Goal: Task Accomplishment & Management: Complete application form

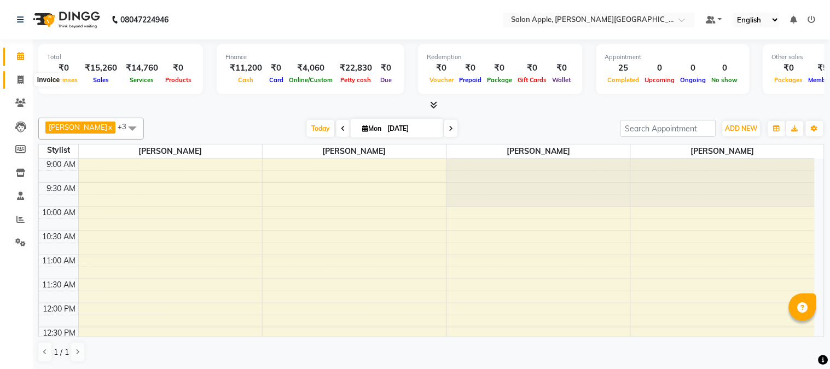
click at [18, 83] on icon at bounding box center [21, 80] width 6 height 8
select select "service"
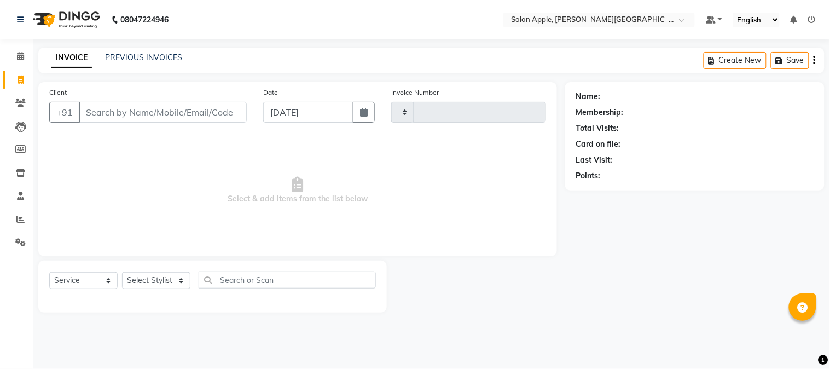
type input "2081"
select select "4128"
click at [114, 51] on div "INVOICE PREVIOUS INVOICES Create New Save" at bounding box center [431, 61] width 787 height 26
click at [116, 55] on link "PREVIOUS INVOICES" at bounding box center [143, 58] width 77 height 10
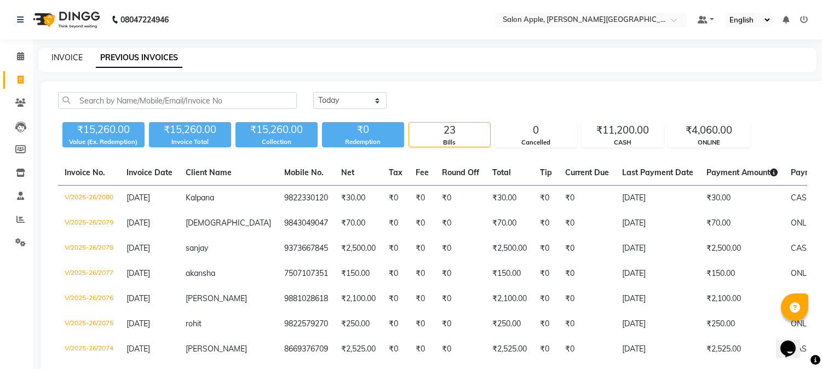
click at [60, 53] on link "INVOICE" at bounding box center [66, 58] width 31 height 10
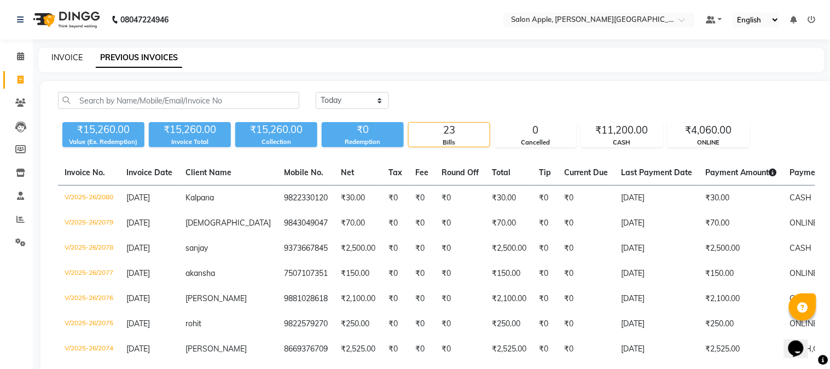
select select "4128"
select select "service"
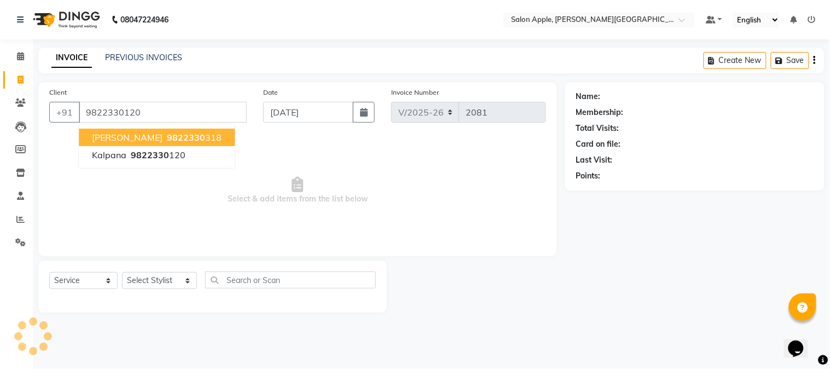
type input "9822330120"
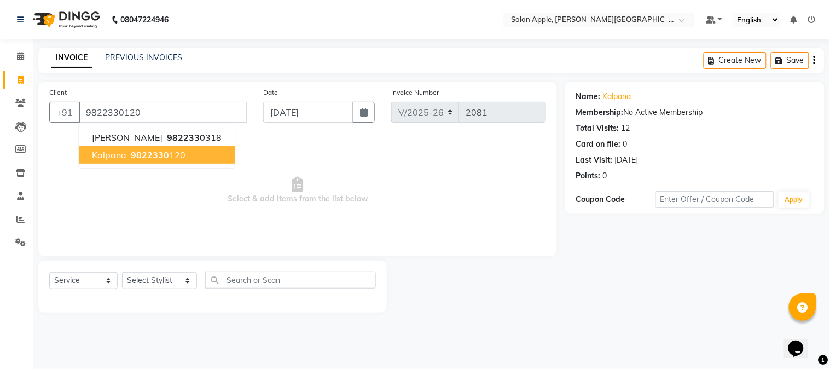
click at [132, 155] on span "9822330" at bounding box center [150, 154] width 38 height 11
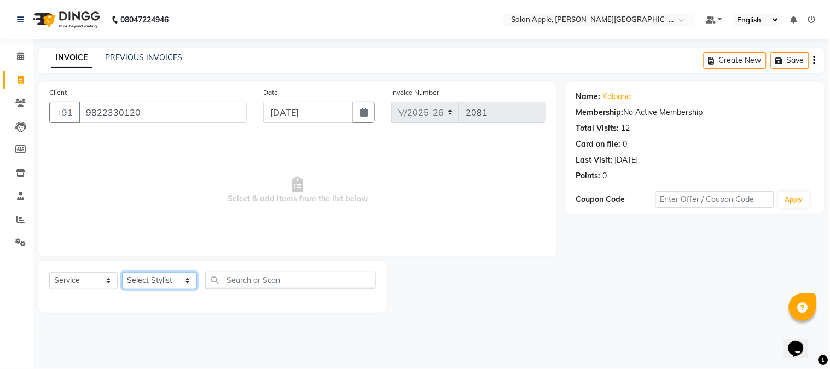
click at [149, 281] on select "Select Stylist [PERSON_NAME] [PERSON_NAME] Kranti arun Vanakalas [MEDICAL_DATA]…" at bounding box center [159, 280] width 75 height 17
select select "85967"
click at [122, 273] on select "Select Stylist [PERSON_NAME] [PERSON_NAME] Kranti arun Vanakalas [MEDICAL_DATA]…" at bounding box center [159, 280] width 75 height 17
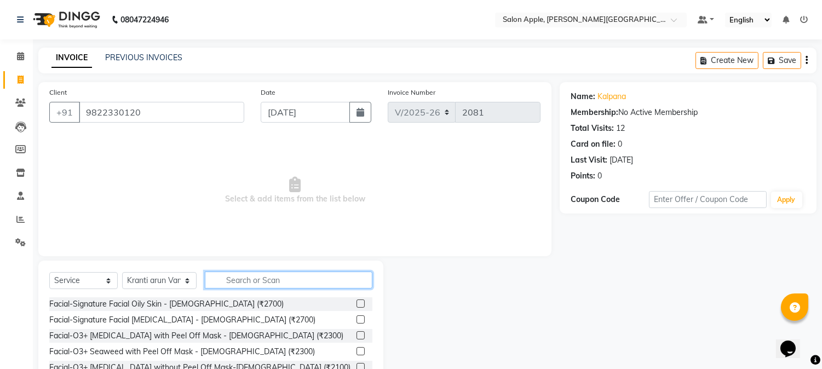
click at [239, 276] on input "text" at bounding box center [289, 280] width 168 height 17
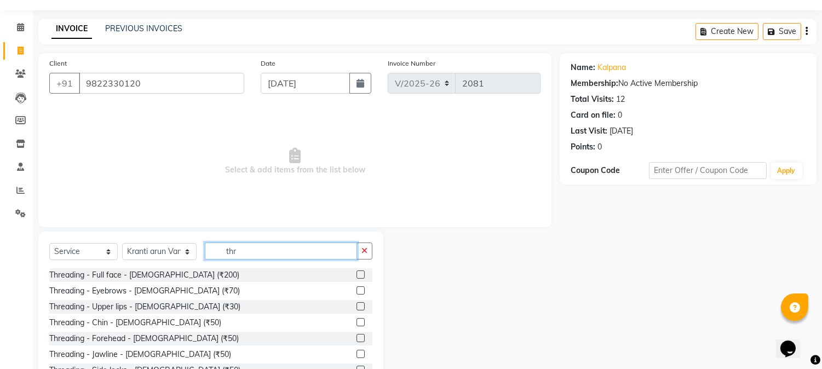
scroll to position [69, 0]
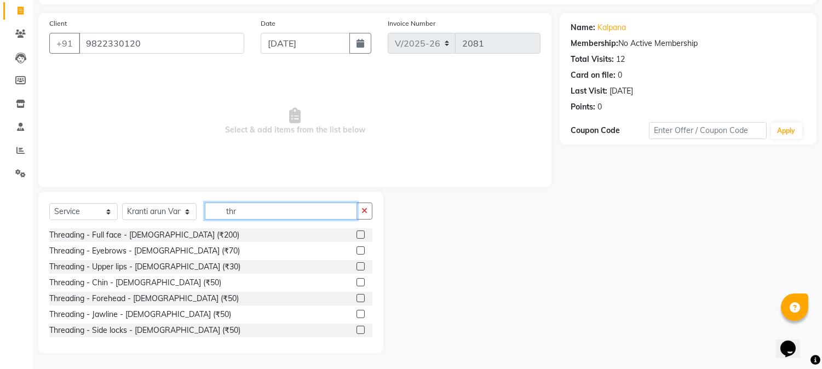
type input "thr"
click at [356, 262] on label at bounding box center [360, 266] width 8 height 8
click at [356, 263] on input "checkbox" at bounding box center [359, 266] width 7 height 7
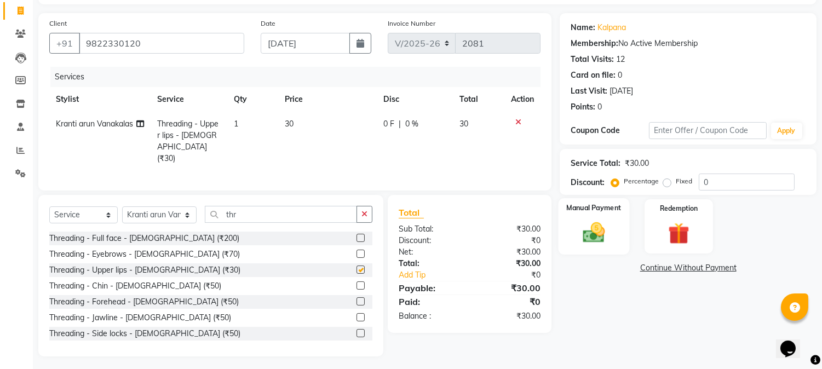
checkbox input "false"
click at [605, 220] on img at bounding box center [594, 233] width 36 height 26
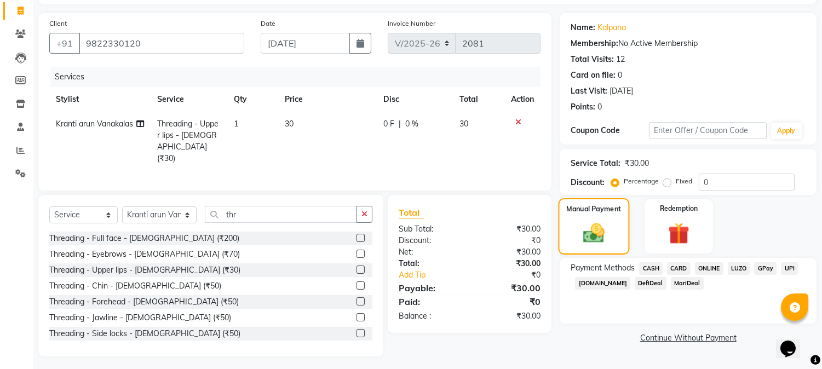
scroll to position [70, 0]
click at [648, 274] on div "CASH" at bounding box center [648, 268] width 28 height 15
drag, startPoint x: 653, startPoint y: 268, endPoint x: 658, endPoint y: 279, distance: 12.0
click at [654, 267] on span "CASH" at bounding box center [651, 267] width 24 height 13
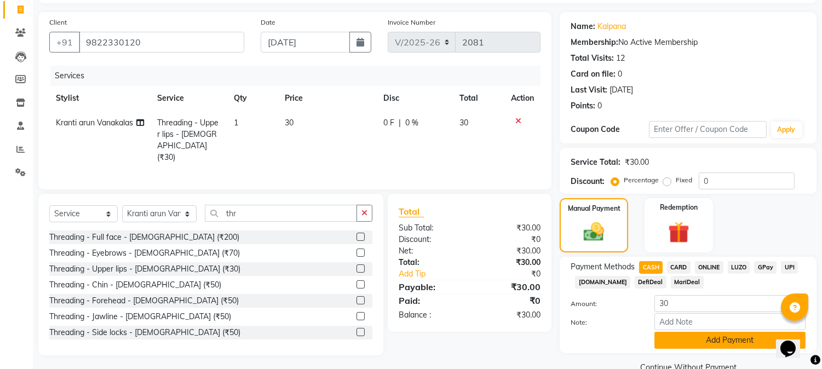
click at [694, 336] on button "Add Payment" at bounding box center [729, 340] width 151 height 17
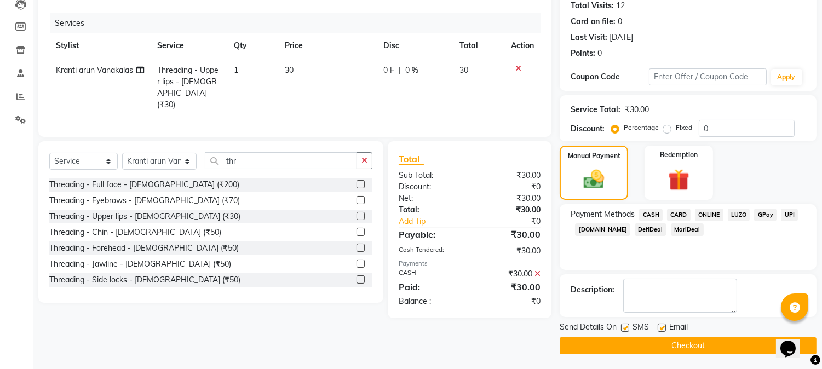
scroll to position [123, 0]
click at [694, 347] on button "Checkout" at bounding box center [687, 345] width 257 height 17
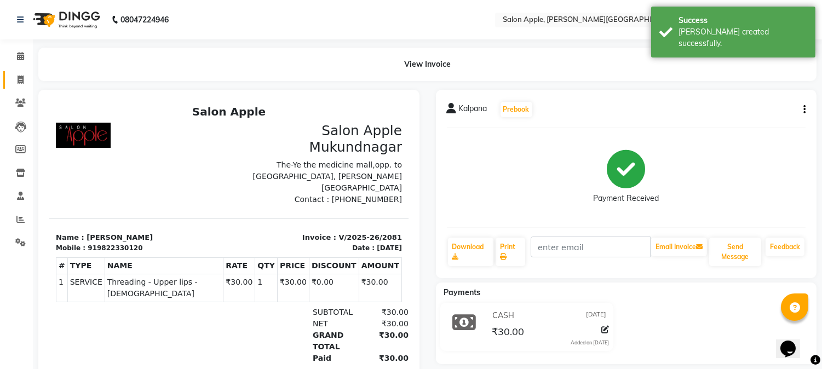
click at [8, 72] on link "Invoice" at bounding box center [16, 80] width 26 height 18
select select "4128"
select select "service"
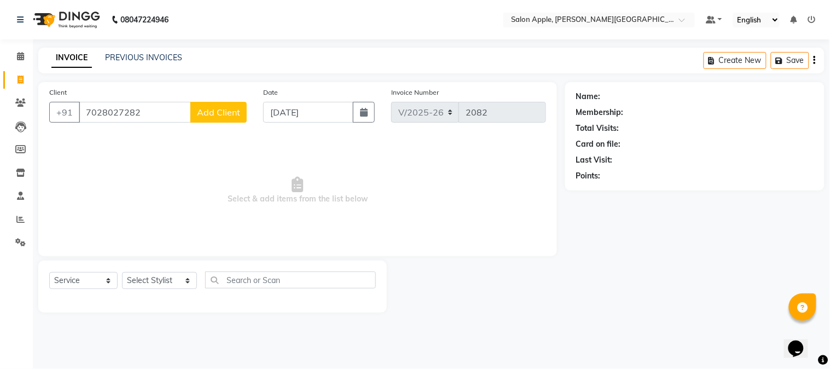
click at [111, 113] on input "7028027282" at bounding box center [135, 112] width 112 height 21
type input "7028027282"
click at [221, 103] on button "Add Client" at bounding box center [219, 112] width 56 height 21
select select "22"
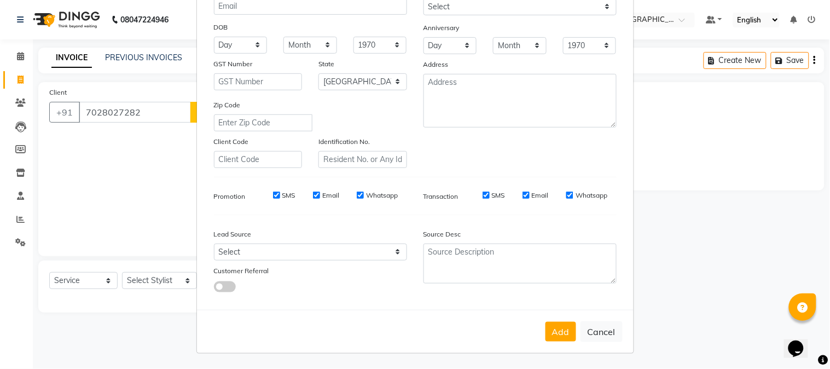
type input "naman"
click at [499, 13] on select "Select [DEMOGRAPHIC_DATA] [DEMOGRAPHIC_DATA] Other Prefer Not To Say" at bounding box center [520, 6] width 193 height 17
select select "[DEMOGRAPHIC_DATA]"
click at [424, 0] on select "Select [DEMOGRAPHIC_DATA] [DEMOGRAPHIC_DATA] Other Prefer Not To Say" at bounding box center [520, 8] width 193 height 17
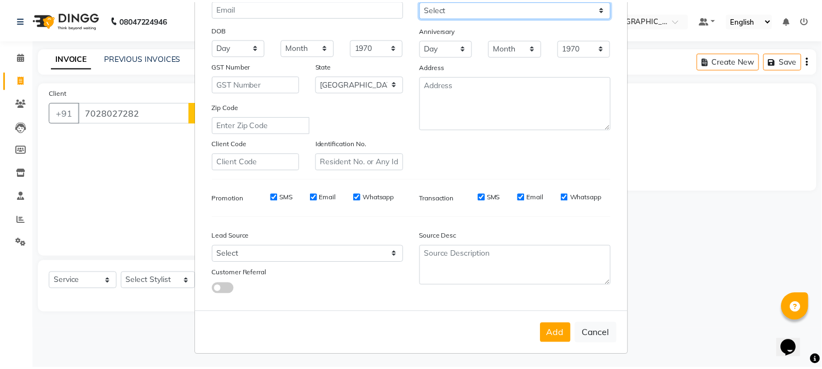
scroll to position [137, 0]
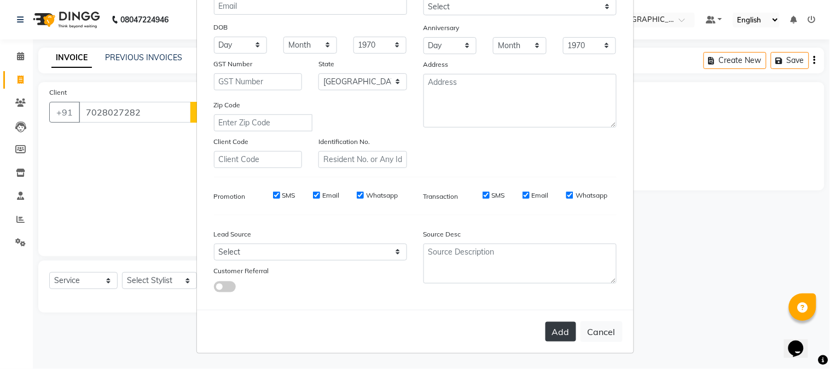
drag, startPoint x: 570, startPoint y: 343, endPoint x: 561, endPoint y: 338, distance: 11.3
click at [567, 342] on div "Add Cancel" at bounding box center [415, 331] width 437 height 43
click at [561, 336] on button "Add" at bounding box center [561, 332] width 31 height 20
select select
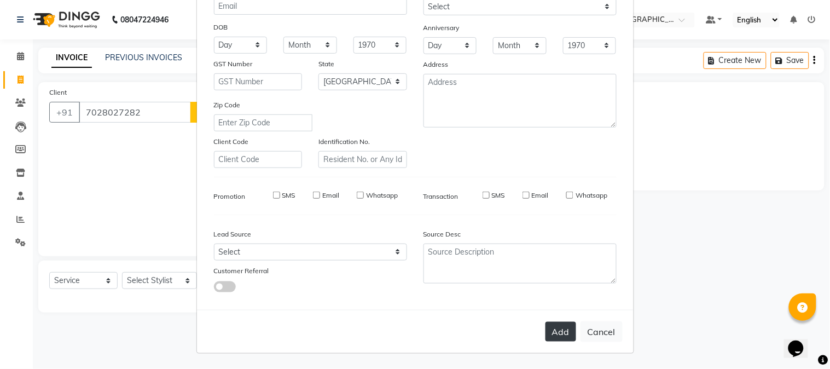
select select
select select "null"
select select
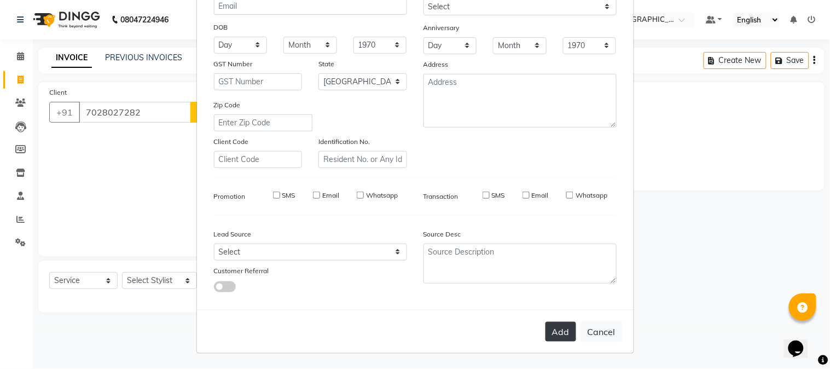
select select
checkbox input "false"
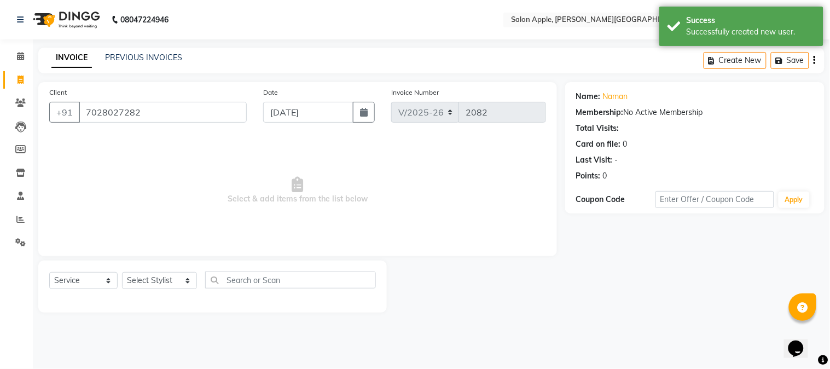
click at [143, 267] on div "Select Service Product Membership Package Voucher Prepaid Gift Card Select Styl…" at bounding box center [212, 287] width 349 height 52
click at [148, 276] on select "Select Stylist [PERSON_NAME] [PERSON_NAME] Kranti arun Vanakalas [MEDICAL_DATA]…" at bounding box center [159, 280] width 75 height 17
select select "46529"
click at [122, 273] on select "Select Stylist [PERSON_NAME] [PERSON_NAME] Kranti arun Vanakalas [MEDICAL_DATA]…" at bounding box center [159, 280] width 75 height 17
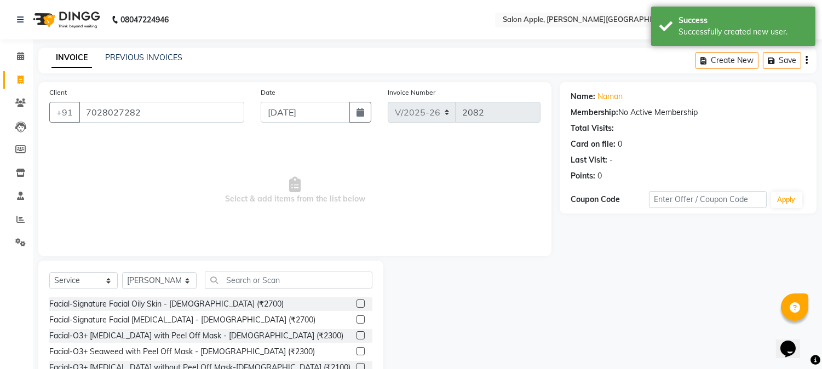
click at [319, 292] on div "Select Service Product Membership Package Voucher Prepaid Gift Card Select Styl…" at bounding box center [210, 285] width 323 height 26
click at [308, 288] on input "text" at bounding box center [289, 280] width 168 height 17
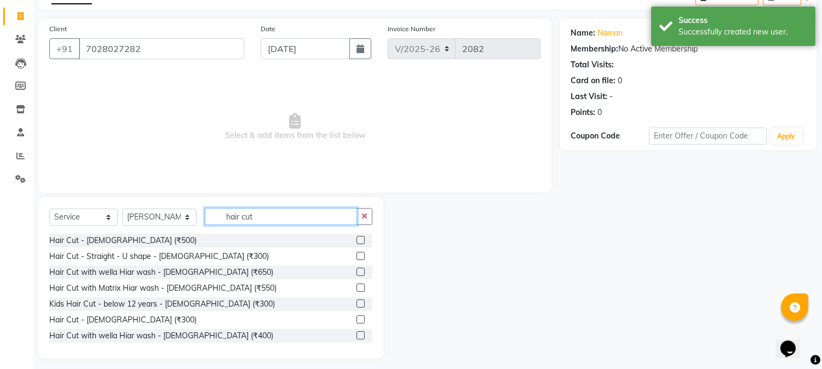
scroll to position [69, 0]
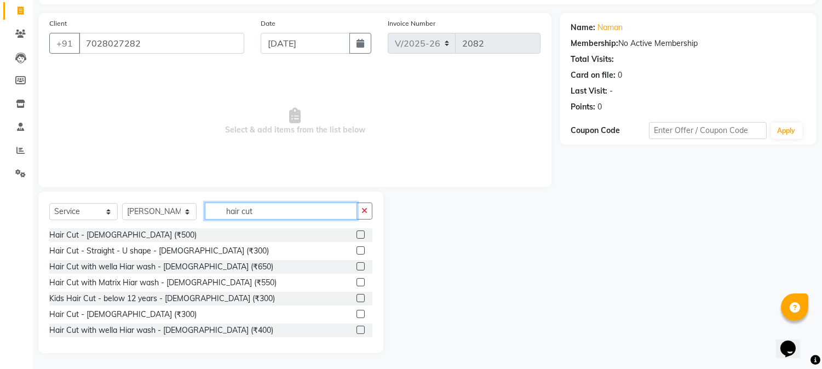
type input "hair cut"
click at [356, 315] on label at bounding box center [360, 314] width 8 height 8
click at [356, 315] on input "checkbox" at bounding box center [359, 314] width 7 height 7
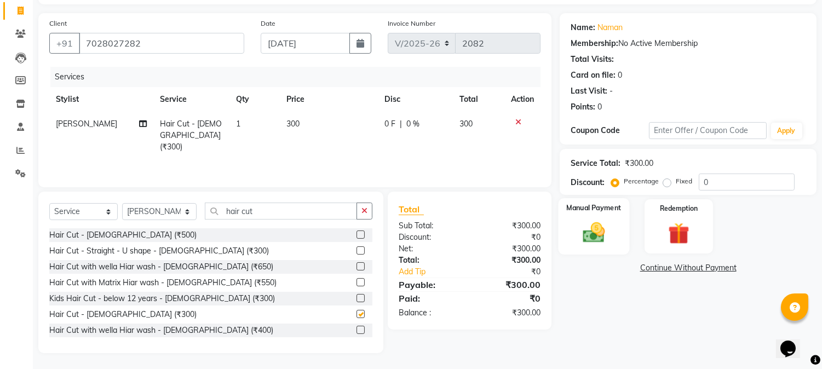
checkbox input "false"
click at [595, 223] on img at bounding box center [594, 233] width 36 height 26
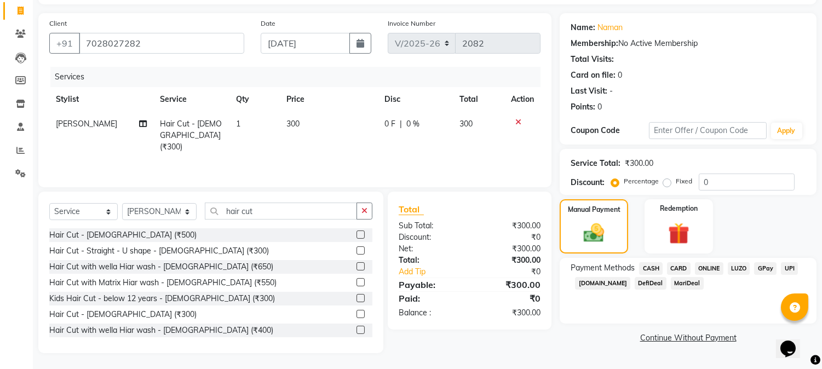
click at [653, 270] on span "CASH" at bounding box center [651, 268] width 24 height 13
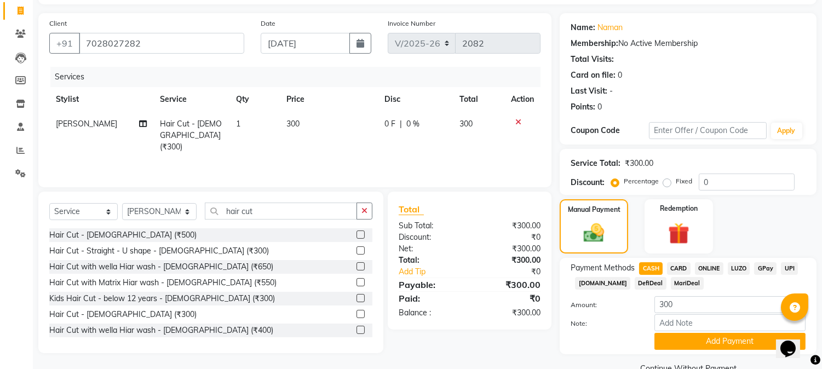
click at [693, 351] on div "Payment Methods CASH CARD ONLINE LUZO GPay UPI [DOMAIN_NAME] DefiDeal MariDeal …" at bounding box center [687, 306] width 257 height 96
click at [695, 343] on button "Add Payment" at bounding box center [729, 341] width 151 height 17
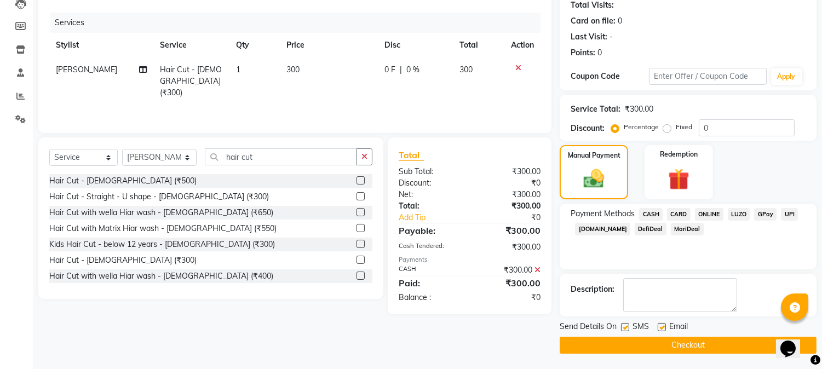
click at [696, 344] on button "Checkout" at bounding box center [687, 345] width 257 height 17
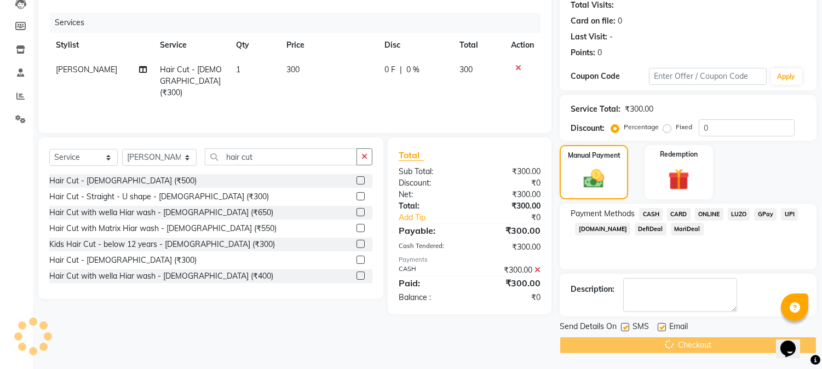
scroll to position [66, 0]
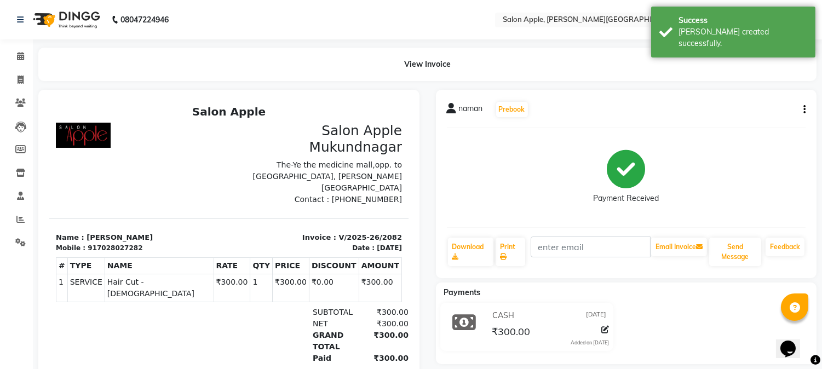
drag, startPoint x: 14, startPoint y: 69, endPoint x: 19, endPoint y: 75, distance: 7.8
click at [14, 69] on li "Invoice" at bounding box center [16, 80] width 33 height 24
click at [19, 76] on icon at bounding box center [21, 80] width 6 height 8
select select "4128"
select select "service"
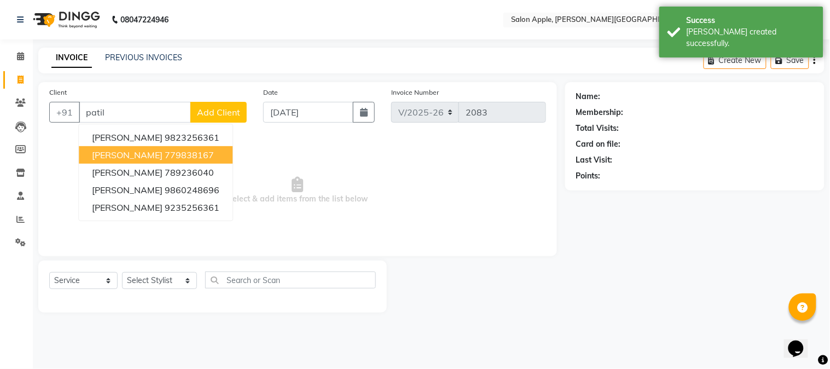
drag, startPoint x: 96, startPoint y: 116, endPoint x: 2, endPoint y: 101, distance: 94.8
click at [18, 107] on app-home "08047224946 Select Location × Salon Apple, [PERSON_NAME][GEOGRAPHIC_DATA][PERSO…" at bounding box center [415, 164] width 830 height 329
type input "a"
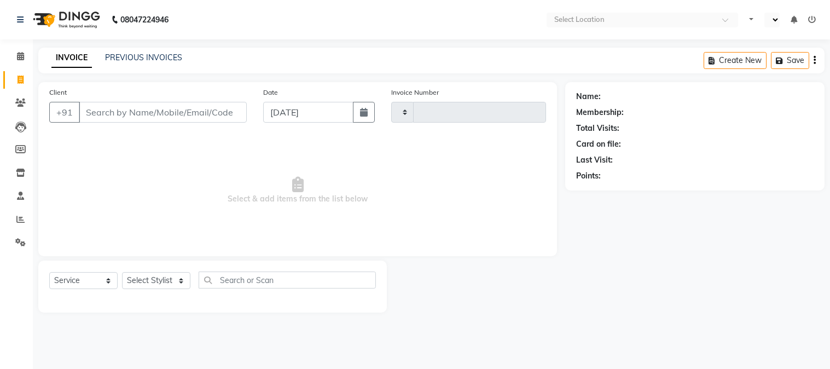
select select "service"
type input "2083"
select select "en"
select select "4128"
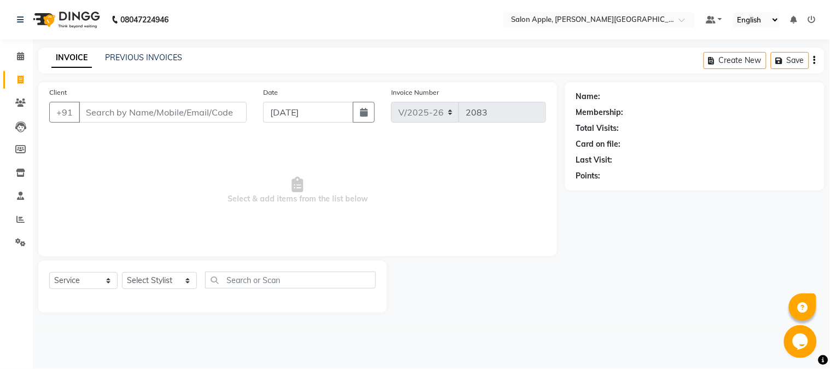
click at [122, 65] on div "INVOICE PREVIOUS INVOICES Create New Save" at bounding box center [431, 61] width 787 height 26
click at [131, 61] on link "PREVIOUS INVOICES" at bounding box center [143, 58] width 77 height 10
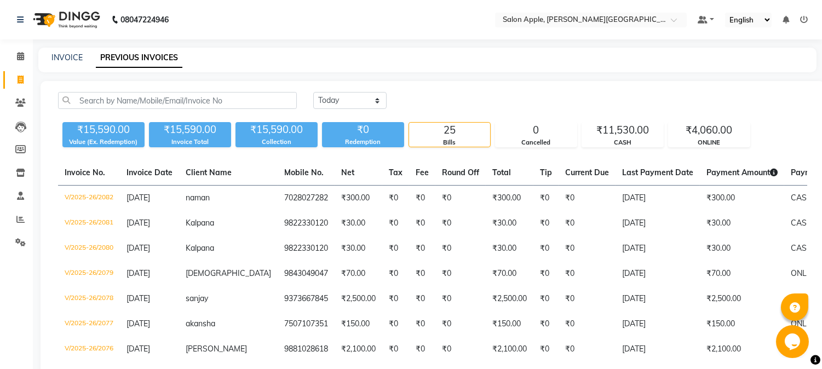
click at [74, 66] on div "INVOICE PREVIOUS INVOICES" at bounding box center [427, 60] width 778 height 25
click at [73, 58] on link "INVOICE" at bounding box center [66, 58] width 31 height 10
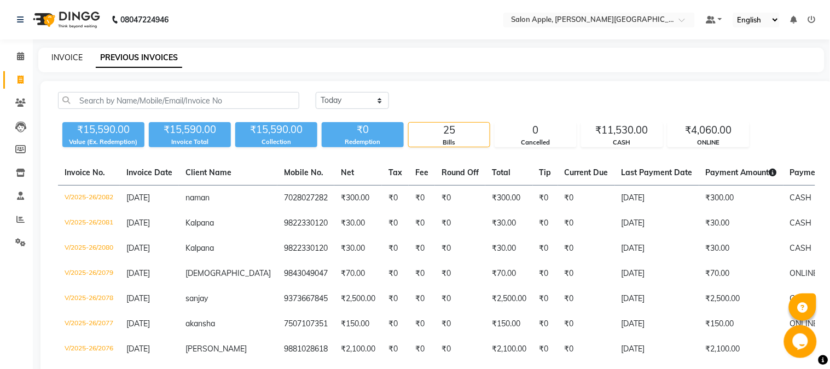
select select "4128"
select select "service"
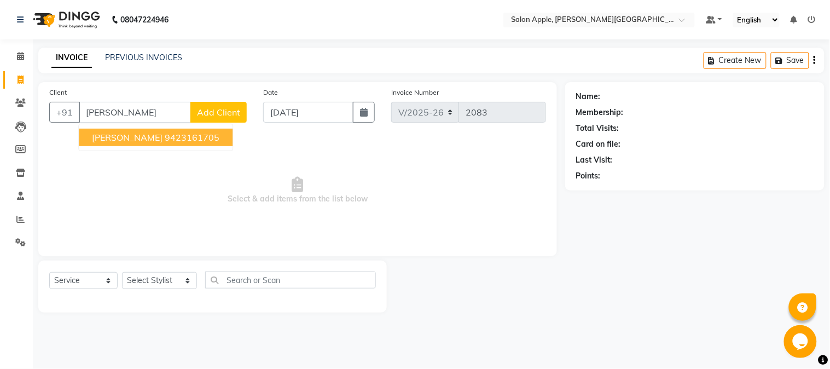
click at [182, 129] on button "ANSHUL p 9423161705" at bounding box center [156, 138] width 154 height 18
type input "9423161705"
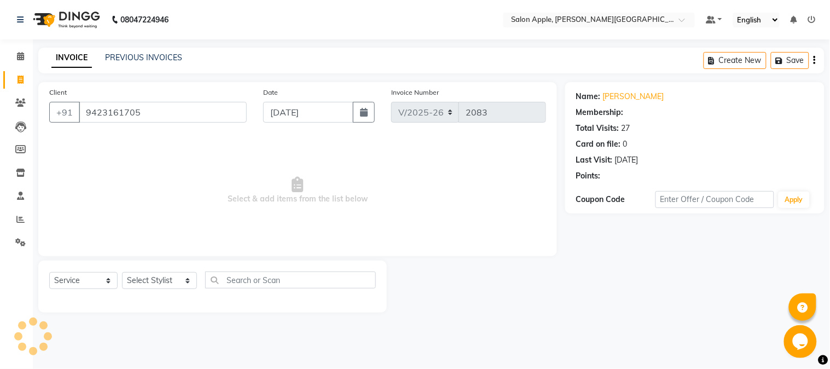
select select "1: Object"
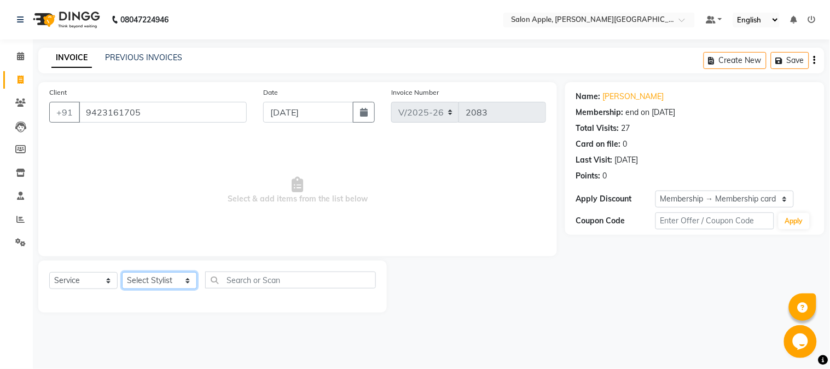
click at [180, 274] on select "Select Stylist [PERSON_NAME] [PERSON_NAME] Kranti arun Vanakalas [MEDICAL_DATA]…" at bounding box center [159, 280] width 75 height 17
click at [122, 273] on select "Select Stylist [PERSON_NAME] [PERSON_NAME] Kranti arun Vanakalas [MEDICAL_DATA]…" at bounding box center [159, 280] width 75 height 17
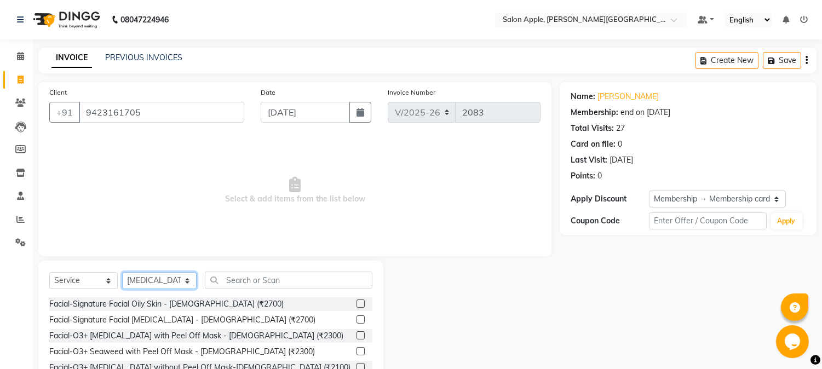
click at [156, 279] on select "Select Stylist [PERSON_NAME] [PERSON_NAME] Kranti arun Vanakalas [MEDICAL_DATA]…" at bounding box center [159, 280] width 74 height 17
select select "84027"
click at [122, 273] on select "Select Stylist [PERSON_NAME] [PERSON_NAME] Kranti arun Vanakalas [MEDICAL_DATA]…" at bounding box center [159, 280] width 74 height 17
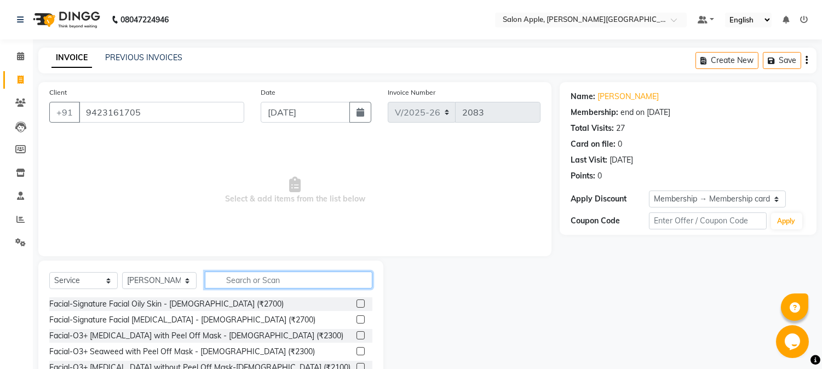
click at [270, 272] on input "text" at bounding box center [289, 280] width 168 height 17
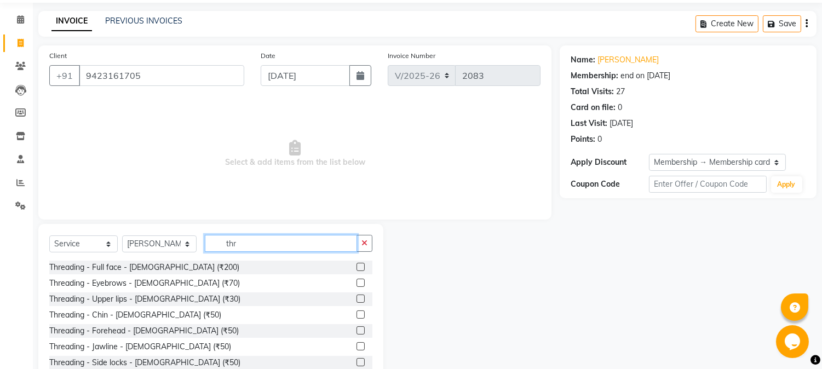
scroll to position [69, 0]
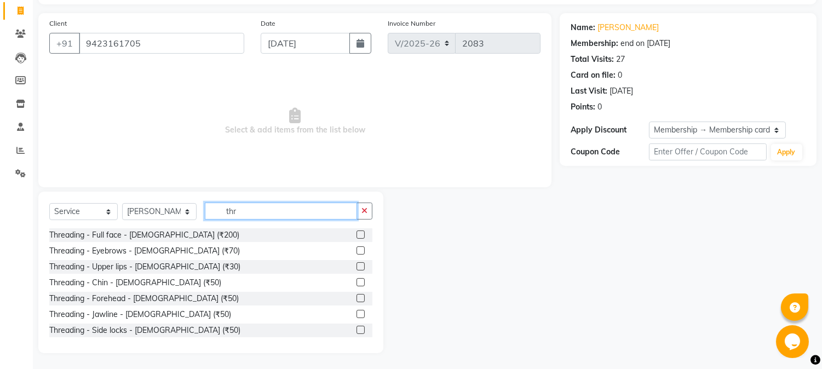
type input "thr"
click at [345, 255] on div "Threading - Eyebrows - [DEMOGRAPHIC_DATA] (₹70)" at bounding box center [210, 251] width 323 height 14
click at [356, 250] on label at bounding box center [360, 250] width 8 height 8
click at [356, 250] on input "checkbox" at bounding box center [359, 250] width 7 height 7
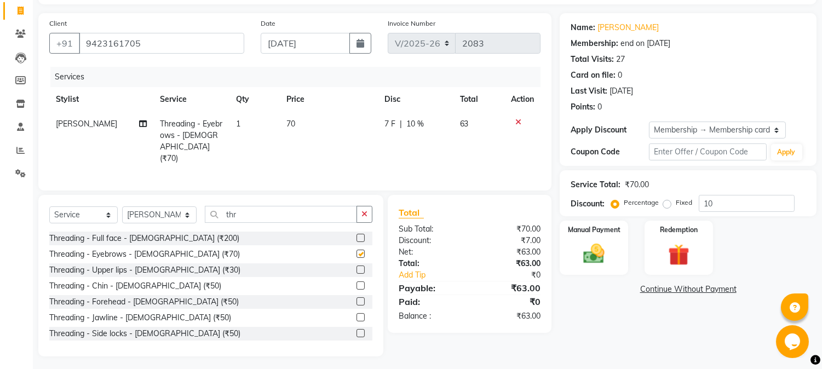
checkbox input "false"
click at [356, 266] on label at bounding box center [360, 270] width 8 height 8
click at [356, 267] on input "checkbox" at bounding box center [359, 270] width 7 height 7
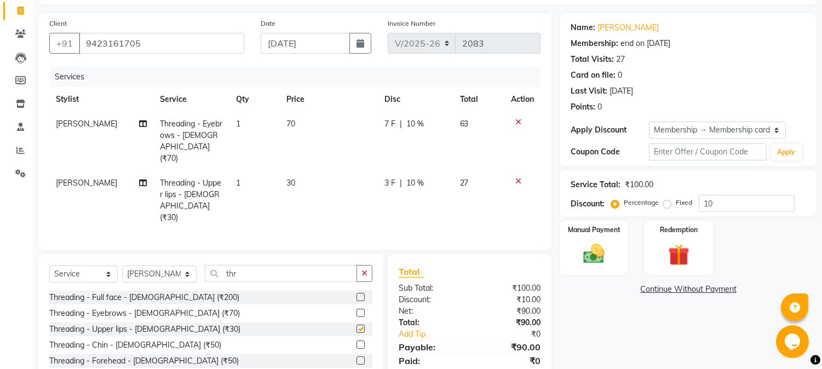
checkbox input "false"
click at [516, 118] on icon at bounding box center [518, 122] width 6 height 8
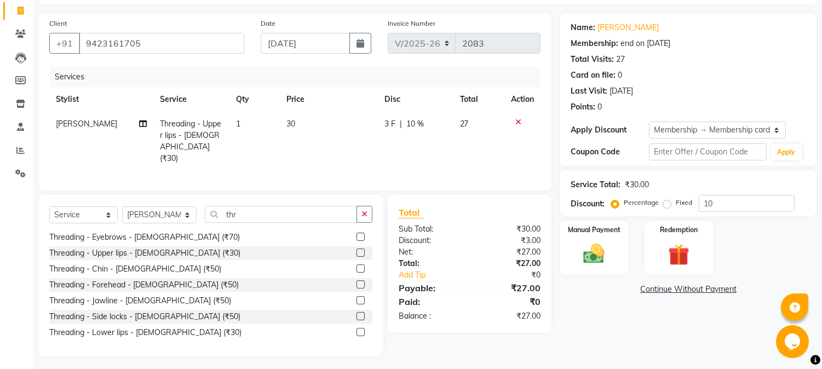
scroll to position [33, 0]
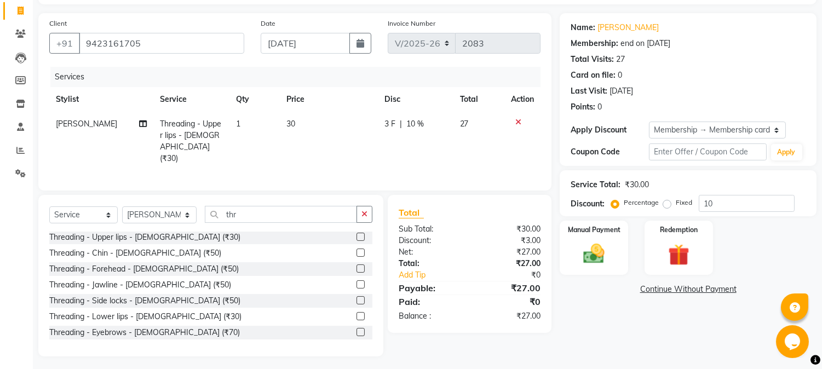
click at [359, 310] on div at bounding box center [364, 317] width 16 height 14
click at [356, 313] on label at bounding box center [360, 316] width 8 height 8
click at [356, 313] on input "checkbox" at bounding box center [359, 316] width 7 height 7
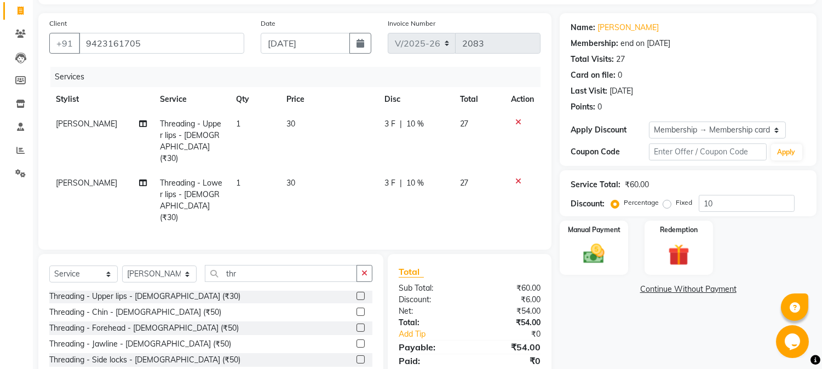
checkbox input "false"
drag, startPoint x: 704, startPoint y: 198, endPoint x: 618, endPoint y: 200, distance: 86.5
click at [623, 200] on div "Percentage Fixed 10" at bounding box center [703, 203] width 181 height 17
click at [681, 332] on div "Name: Anshul P Membership: end on 04-01-2026 Total Visits: 27 Card on file: 0 L…" at bounding box center [691, 214] width 265 height 402
click at [599, 270] on div "Manual Payment" at bounding box center [593, 248] width 71 height 56
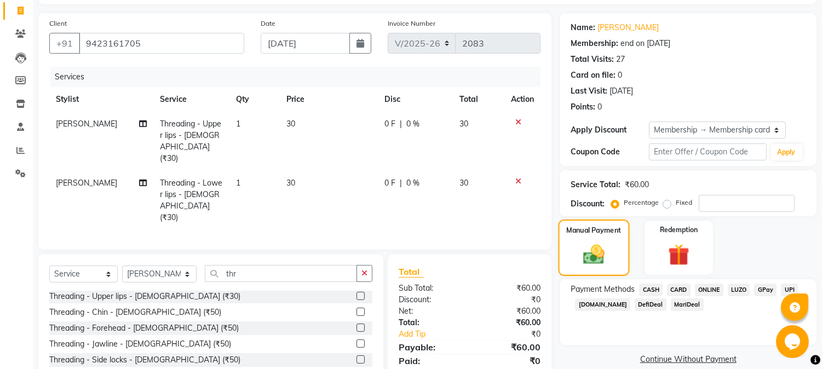
scroll to position [118, 0]
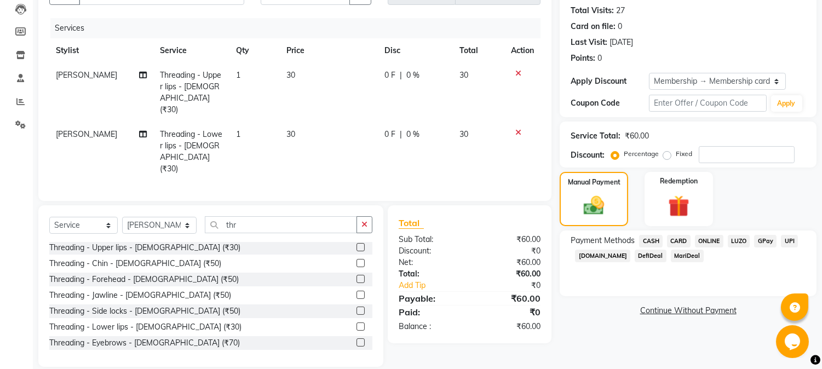
click at [653, 239] on span "CASH" at bounding box center [651, 241] width 24 height 13
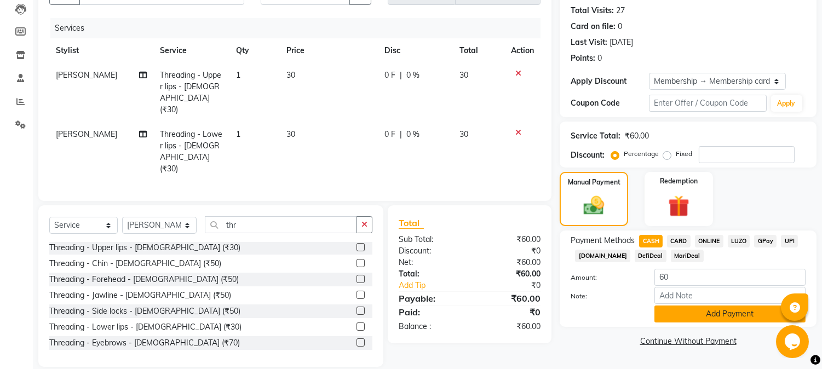
click at [706, 313] on button "Add Payment" at bounding box center [729, 313] width 151 height 17
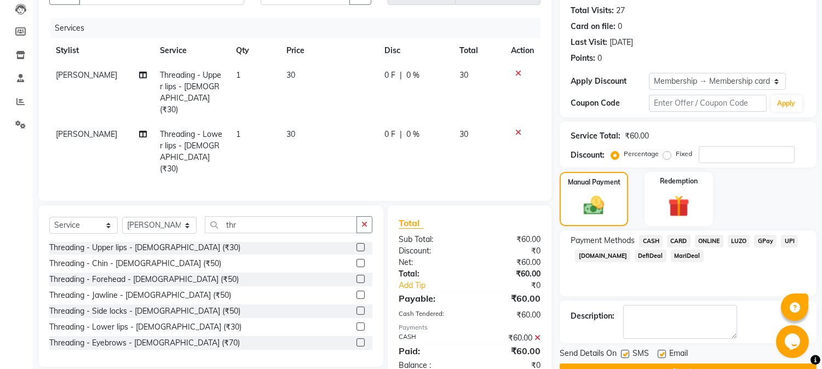
scroll to position [145, 0]
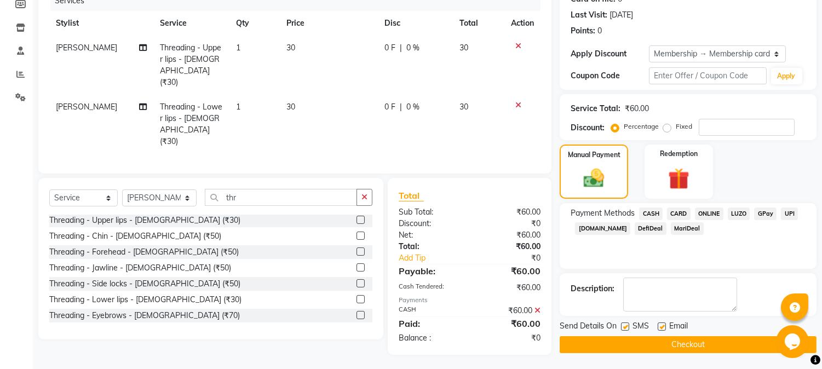
click at [627, 324] on label at bounding box center [625, 326] width 8 height 8
click at [627, 324] on input "checkbox" at bounding box center [624, 327] width 7 height 7
checkbox input "false"
click at [658, 325] on label at bounding box center [661, 326] width 8 height 8
click at [658, 325] on input "checkbox" at bounding box center [660, 327] width 7 height 7
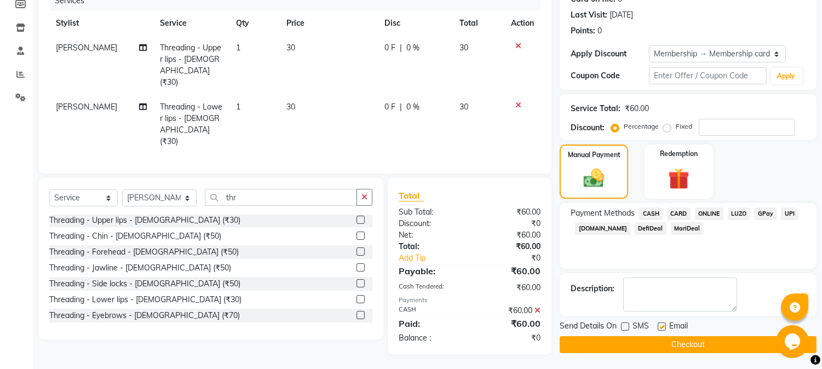
checkbox input "false"
click at [664, 350] on button "Checkout" at bounding box center [687, 344] width 257 height 17
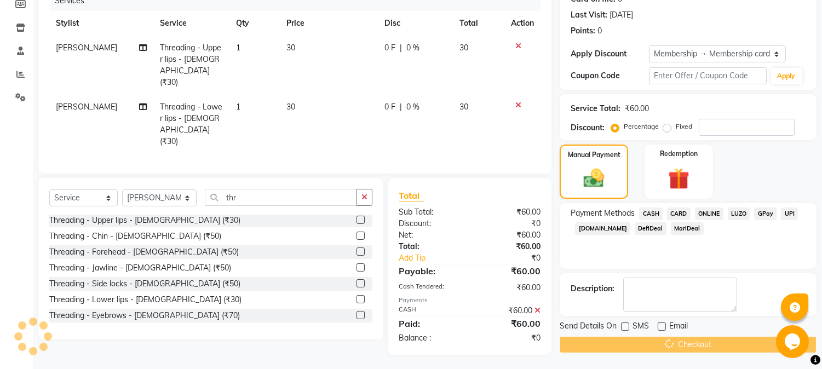
scroll to position [145, 0]
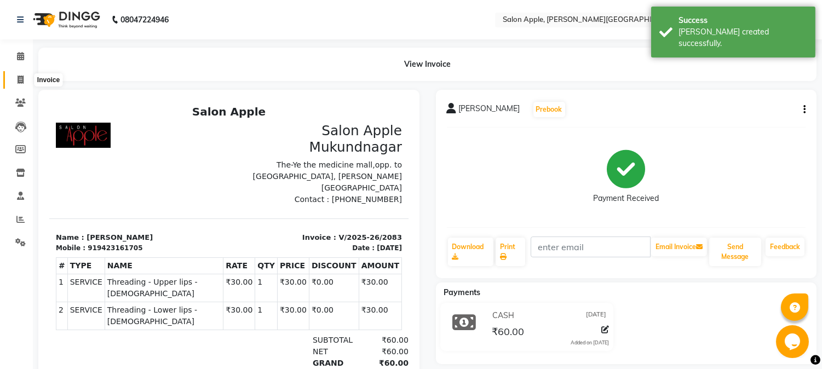
click at [18, 76] on icon at bounding box center [21, 80] width 6 height 8
select select "4128"
select select "service"
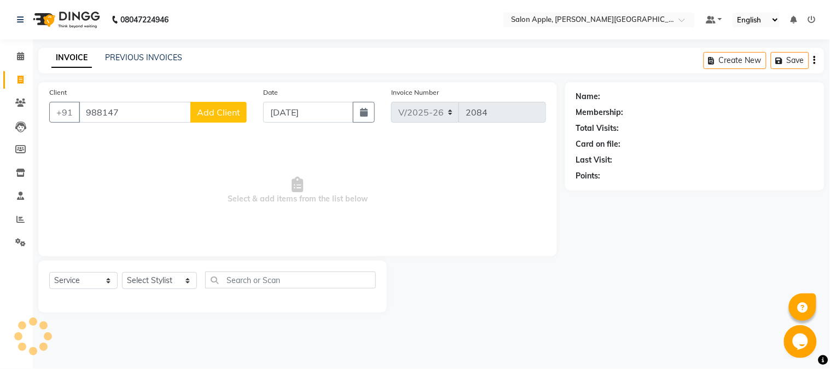
click at [19, 76] on icon at bounding box center [21, 80] width 6 height 8
click at [143, 111] on input "988147" at bounding box center [135, 112] width 112 height 21
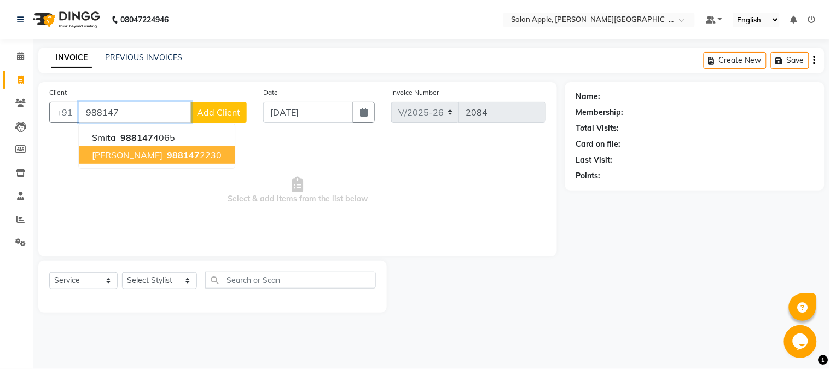
click at [167, 154] on span "988147" at bounding box center [183, 154] width 33 height 11
type input "9881472230"
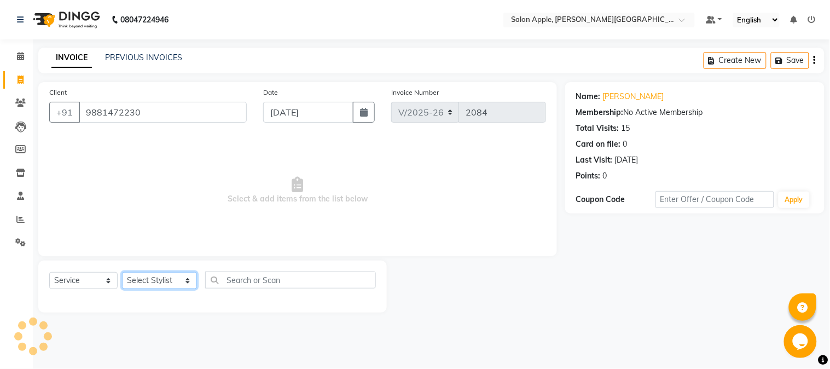
click at [177, 274] on select "Select Stylist [PERSON_NAME] [PERSON_NAME] Kranti arun Vanakalas [MEDICAL_DATA]…" at bounding box center [159, 280] width 75 height 17
select select "21401"
click at [122, 273] on select "Select Stylist [PERSON_NAME] [PERSON_NAME] Kranti arun Vanakalas [MEDICAL_DATA]…" at bounding box center [159, 280] width 75 height 17
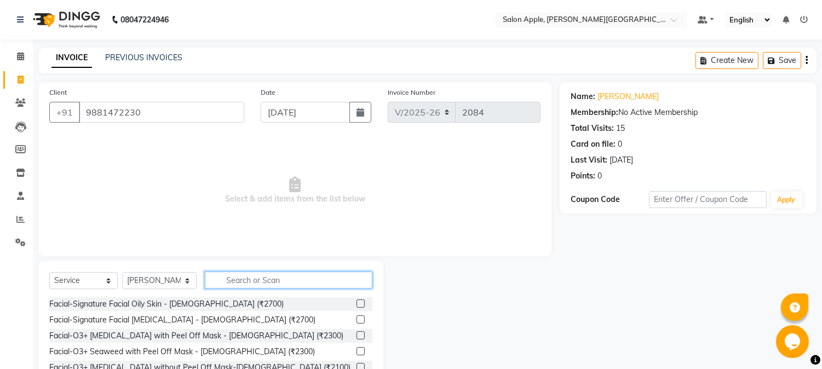
click at [257, 281] on input "text" at bounding box center [289, 280] width 168 height 17
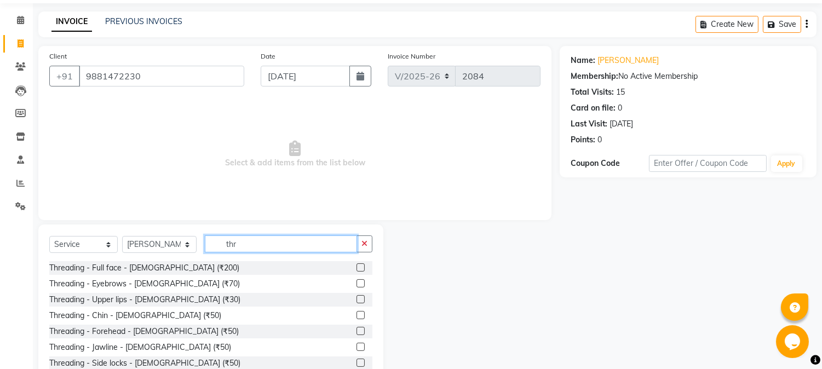
scroll to position [69, 0]
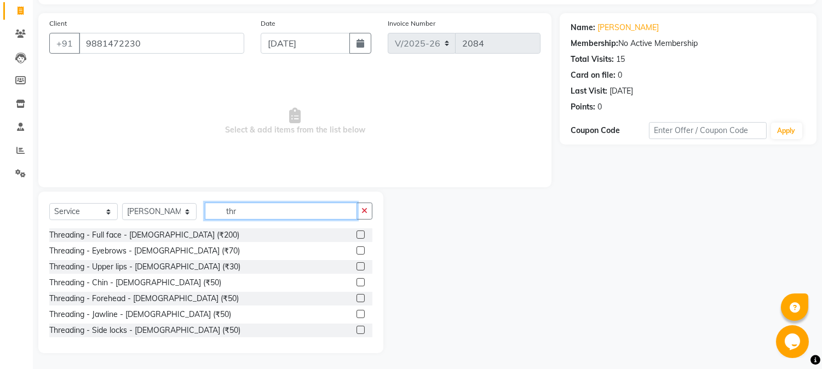
type input "thr"
click at [356, 249] on label at bounding box center [360, 250] width 8 height 8
click at [356, 249] on input "checkbox" at bounding box center [359, 250] width 7 height 7
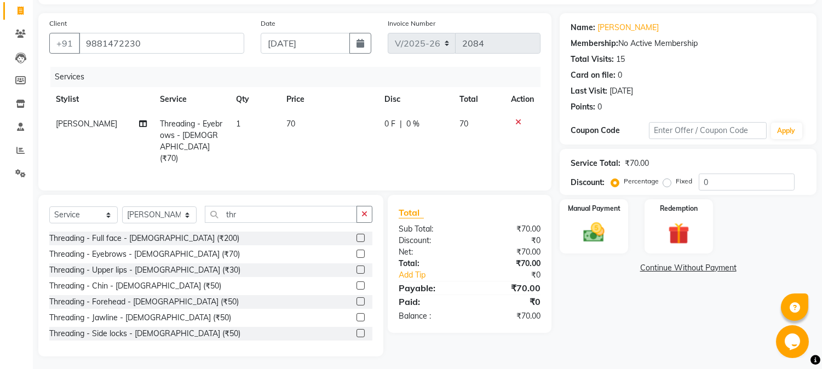
checkbox input "false"
click at [356, 266] on label at bounding box center [360, 270] width 8 height 8
click at [356, 267] on input "checkbox" at bounding box center [359, 270] width 7 height 7
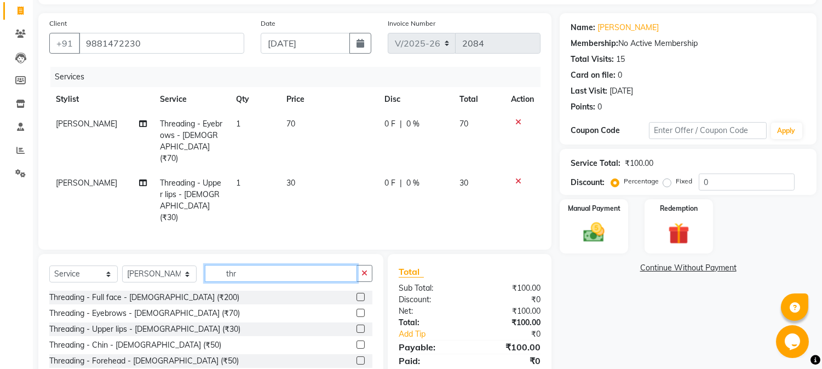
checkbox input "false"
drag, startPoint x: 281, startPoint y: 261, endPoint x: 173, endPoint y: 261, distance: 108.4
click at [177, 265] on div "Select Service Product Membership Package Voucher Prepaid Gift Card Select Styl…" at bounding box center [210, 278] width 323 height 26
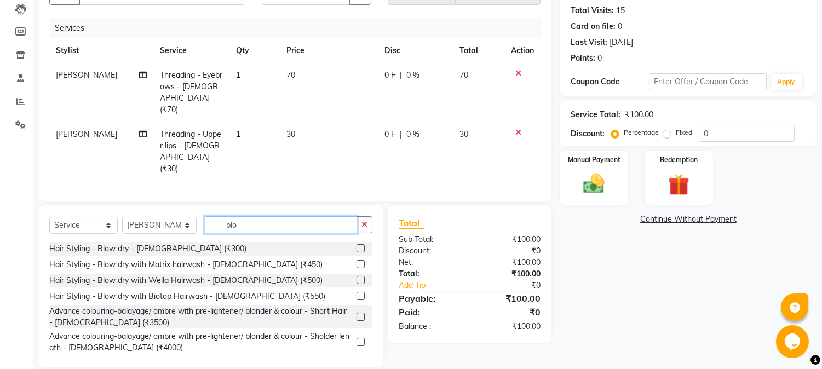
type input "blo"
click at [356, 244] on label at bounding box center [360, 248] width 8 height 8
click at [356, 245] on input "checkbox" at bounding box center [359, 248] width 7 height 7
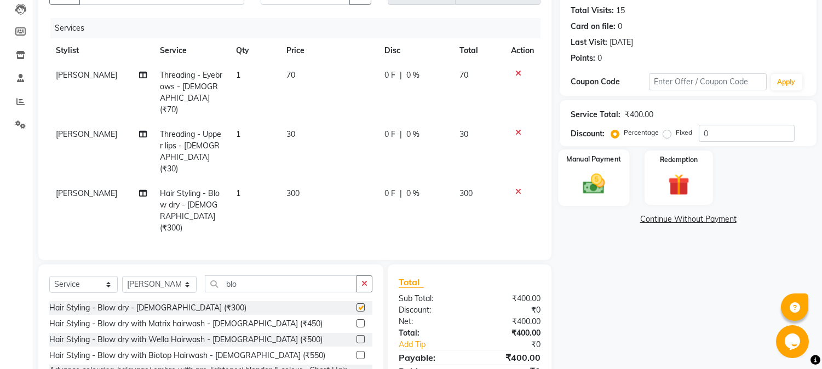
checkbox input "false"
click at [573, 174] on div "Manual Payment" at bounding box center [593, 177] width 71 height 56
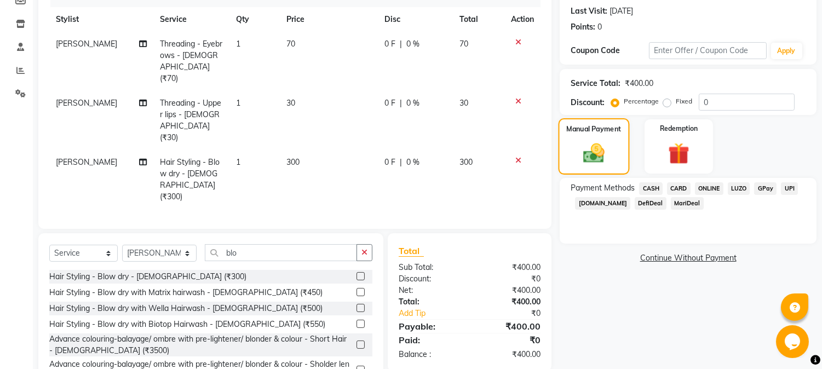
scroll to position [165, 0]
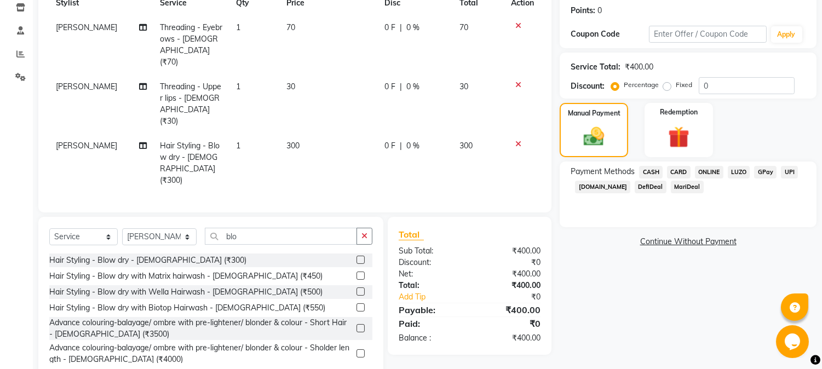
click at [721, 177] on span "ONLINE" at bounding box center [709, 172] width 28 height 13
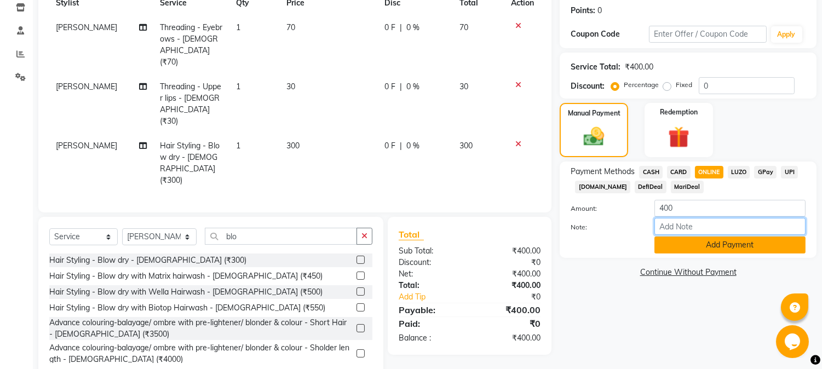
drag, startPoint x: 724, startPoint y: 230, endPoint x: 726, endPoint y: 236, distance: 6.2
click at [726, 236] on div "Amount: 400 Note: Add Payment" at bounding box center [687, 227] width 235 height 54
click at [665, 245] on button "Add Payment" at bounding box center [729, 244] width 151 height 17
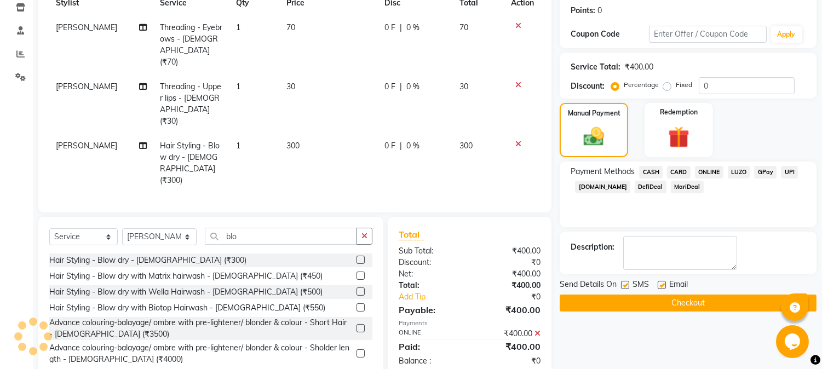
click at [679, 305] on button "Checkout" at bounding box center [687, 303] width 257 height 17
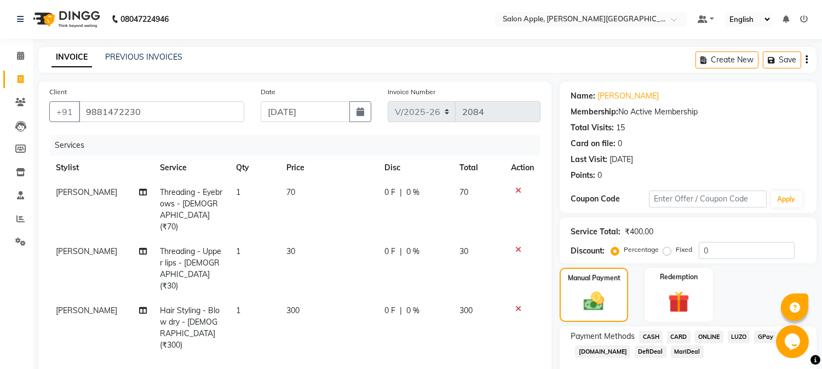
scroll to position [0, 0]
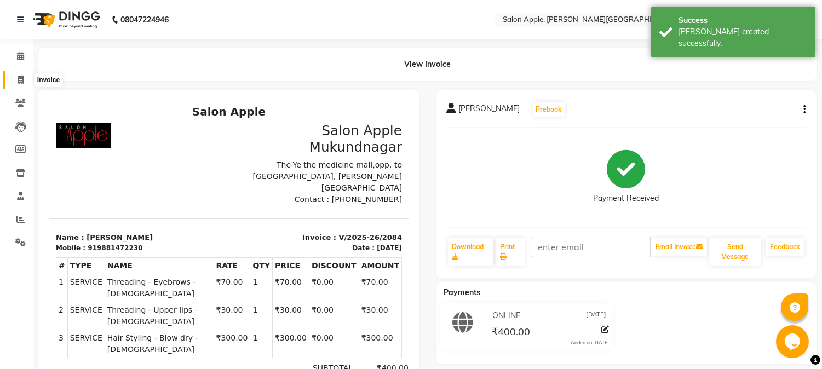
click at [22, 74] on span at bounding box center [20, 80] width 19 height 13
select select "4128"
select select "service"
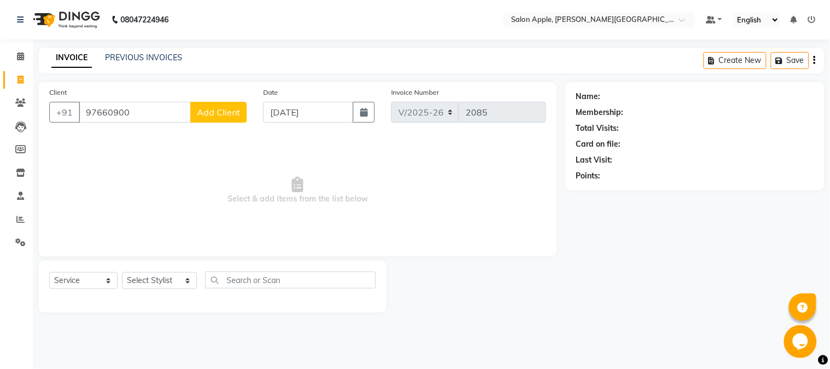
click at [112, 115] on input "97660900" at bounding box center [135, 112] width 112 height 21
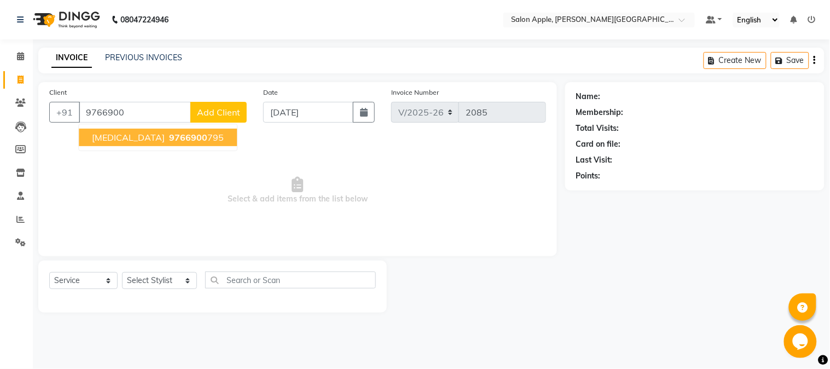
click at [157, 130] on button "nikita 9766900 795" at bounding box center [158, 138] width 158 height 18
type input "9766900795"
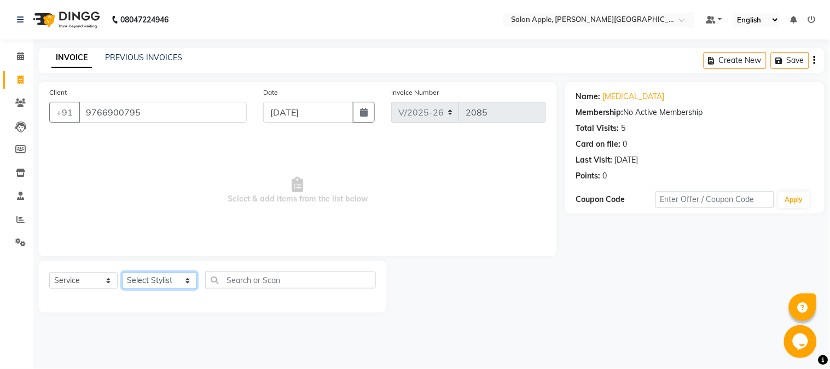
click at [152, 278] on select "Select Stylist [PERSON_NAME] [PERSON_NAME] Kranti arun Vanakalas [MEDICAL_DATA]…" at bounding box center [159, 280] width 75 height 17
select select "21401"
click at [122, 273] on select "Select Stylist [PERSON_NAME] [PERSON_NAME] Kranti arun Vanakalas [MEDICAL_DATA]…" at bounding box center [159, 280] width 75 height 17
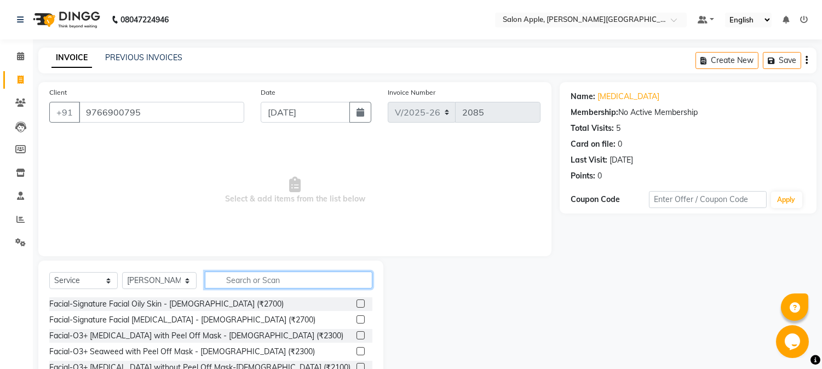
click at [228, 282] on input "text" at bounding box center [289, 280] width 168 height 17
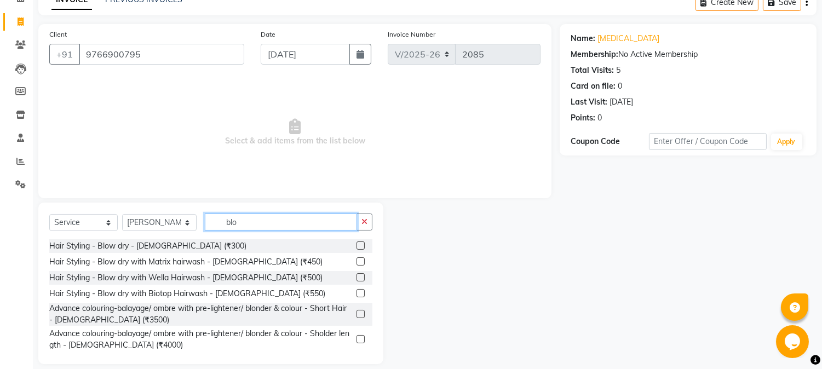
scroll to position [69, 0]
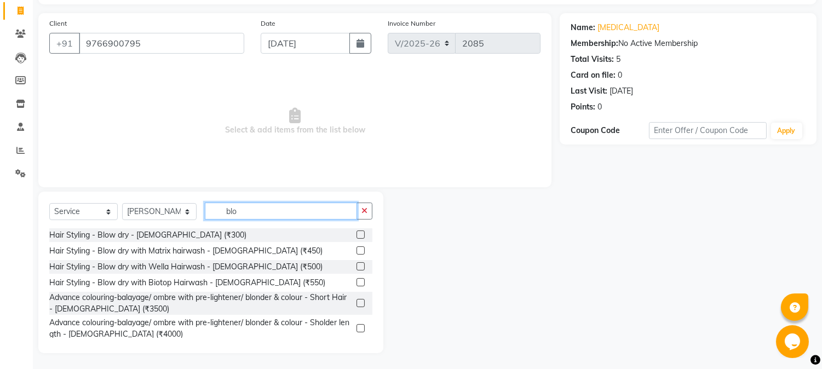
type input "blo"
click at [356, 236] on label at bounding box center [360, 234] width 8 height 8
click at [356, 236] on input "checkbox" at bounding box center [359, 235] width 7 height 7
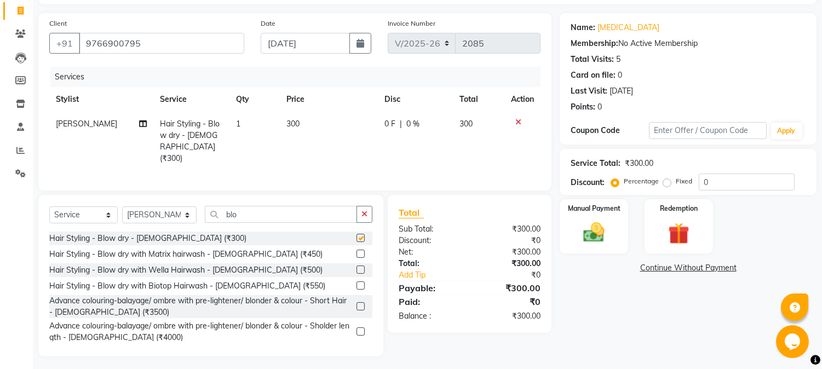
checkbox input "false"
drag, startPoint x: 167, startPoint y: 211, endPoint x: 167, endPoint y: 218, distance: 7.1
click at [167, 211] on select "Select Stylist [PERSON_NAME] [PERSON_NAME] Kranti arun Vanakalas [MEDICAL_DATA]…" at bounding box center [159, 214] width 74 height 17
select select "84027"
click at [122, 206] on select "Select Stylist [PERSON_NAME] [PERSON_NAME] Kranti arun Vanakalas [MEDICAL_DATA]…" at bounding box center [159, 214] width 74 height 17
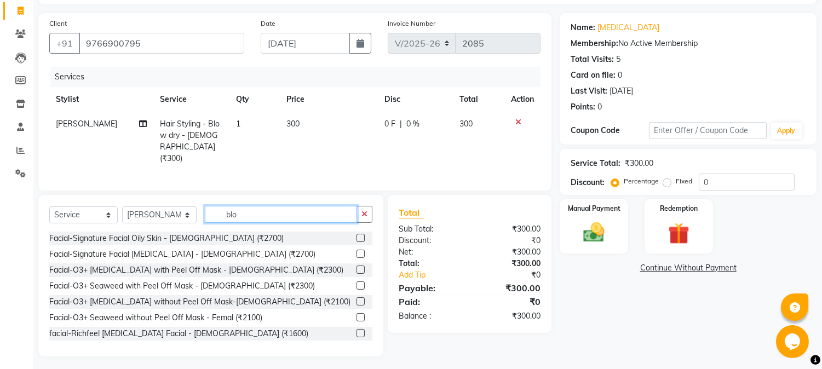
click at [228, 211] on input "blo" at bounding box center [281, 214] width 152 height 17
drag, startPoint x: 238, startPoint y: 214, endPoint x: 163, endPoint y: 211, distance: 75.0
click at [167, 212] on div "Select Service Product Membership Package Voucher Prepaid Gift Card Select Styl…" at bounding box center [210, 219] width 323 height 26
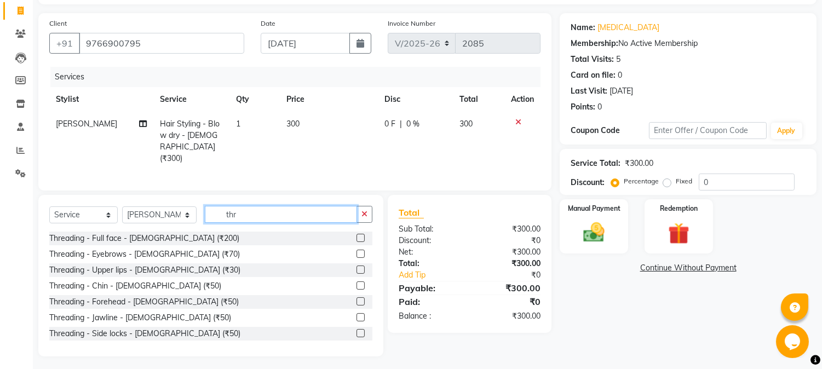
scroll to position [70, 0]
type input "thr"
click at [356, 249] on label at bounding box center [360, 253] width 8 height 8
click at [356, 250] on input "checkbox" at bounding box center [359, 253] width 7 height 7
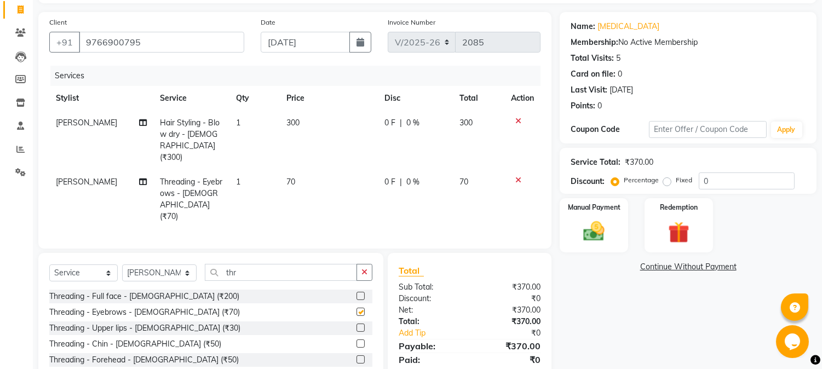
checkbox input "false"
click at [603, 220] on img at bounding box center [594, 232] width 36 height 26
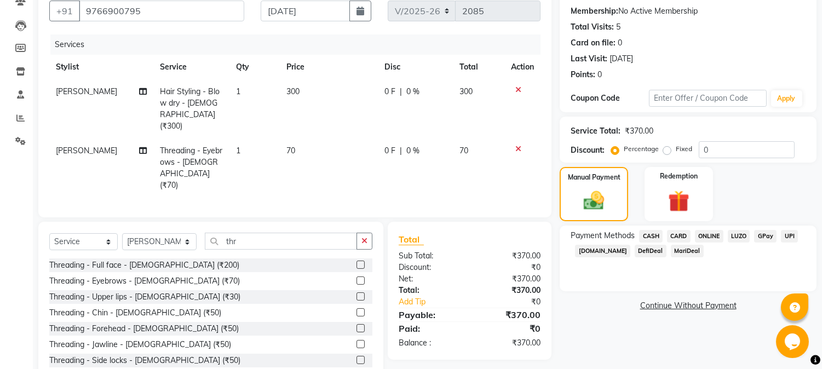
scroll to position [118, 0]
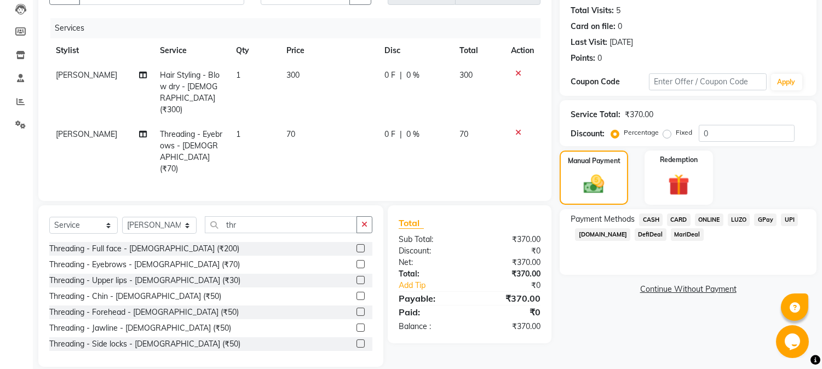
click at [704, 222] on span "ONLINE" at bounding box center [709, 220] width 28 height 13
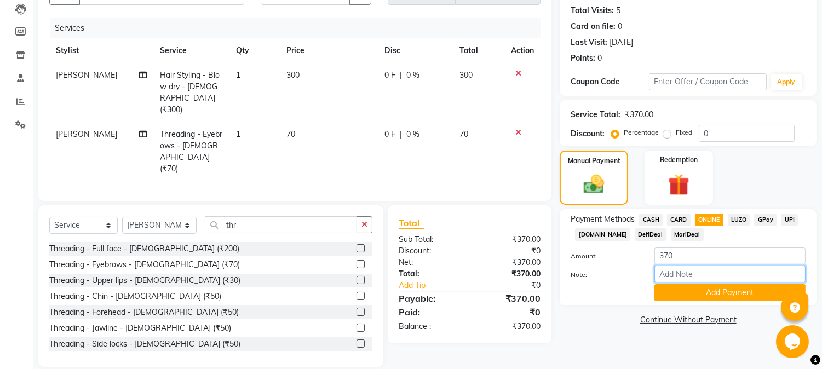
click at [694, 281] on input "Note:" at bounding box center [729, 274] width 151 height 17
click at [665, 300] on button "Add Payment" at bounding box center [729, 292] width 151 height 17
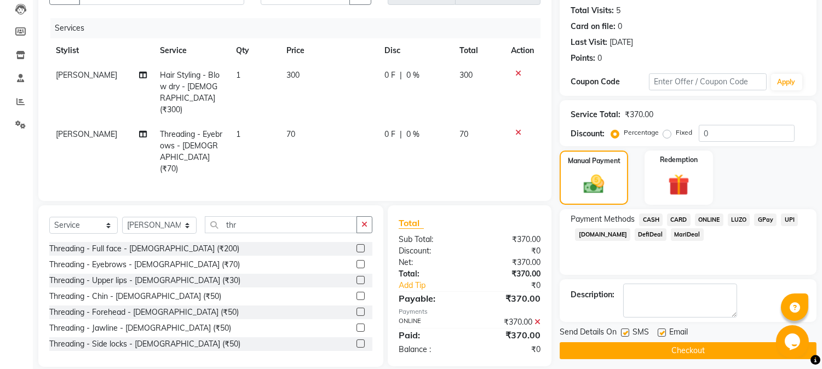
click at [666, 345] on button "Checkout" at bounding box center [687, 350] width 257 height 17
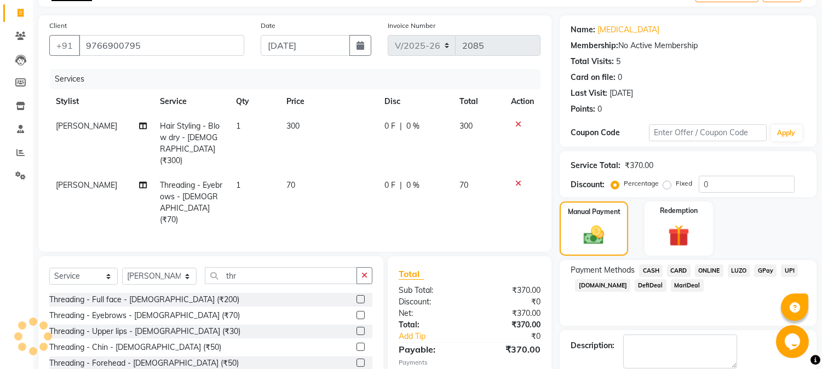
scroll to position [0, 0]
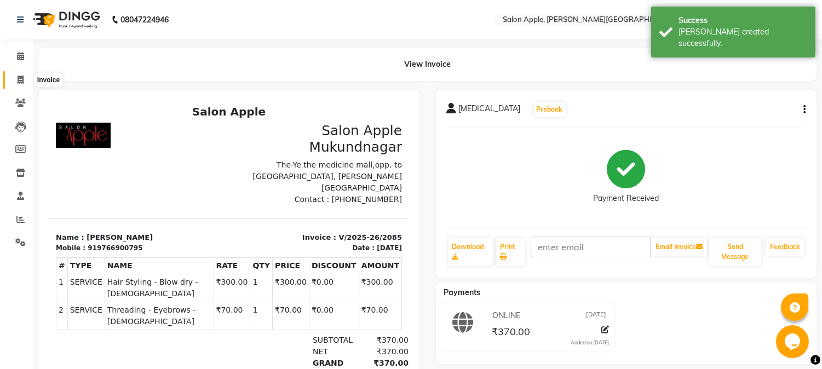
click at [22, 79] on icon at bounding box center [21, 80] width 6 height 8
select select "4128"
select select "service"
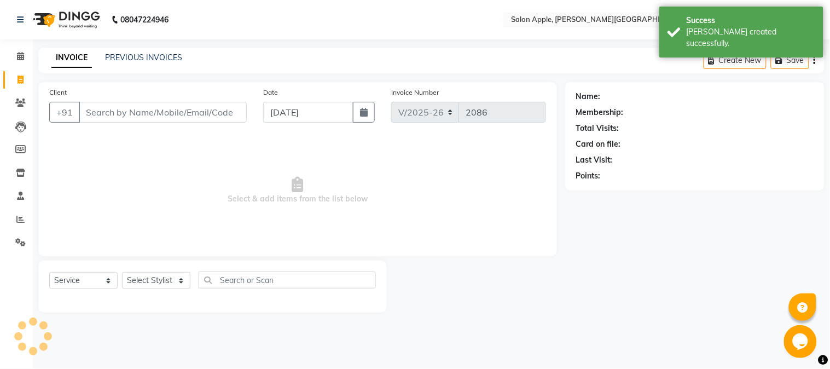
click at [133, 48] on div "08047224946 Select Location × Salon Apple, Mukund Nagar, Mukund Nagar, Pune. De…" at bounding box center [415, 184] width 830 height 369
click at [139, 56] on link "PREVIOUS INVOICES" at bounding box center [143, 58] width 77 height 10
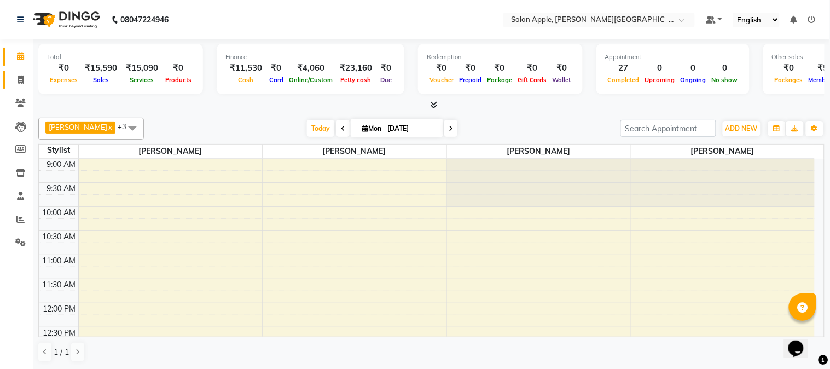
click at [20, 86] on link "Invoice" at bounding box center [16, 80] width 26 height 18
select select "service"
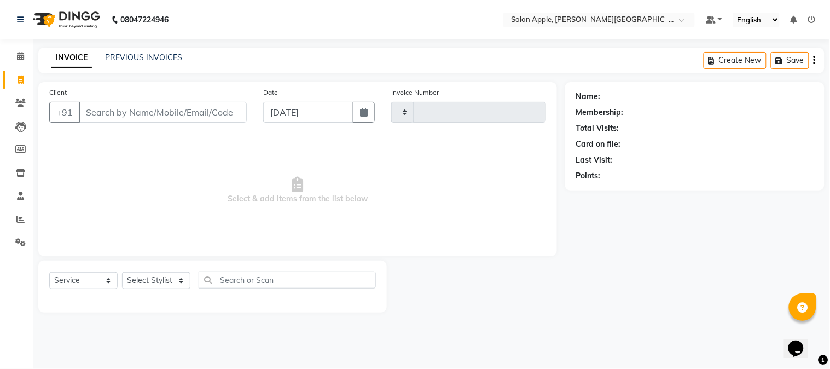
type input "2083"
select select "4128"
click at [15, 112] on li "Clients" at bounding box center [16, 103] width 33 height 24
click at [20, 101] on icon at bounding box center [20, 103] width 10 height 8
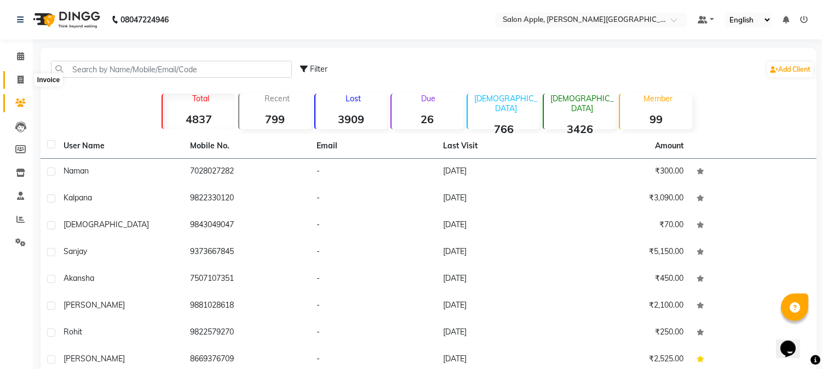
click at [19, 79] on icon at bounding box center [21, 80] width 6 height 8
select select "4128"
select select "service"
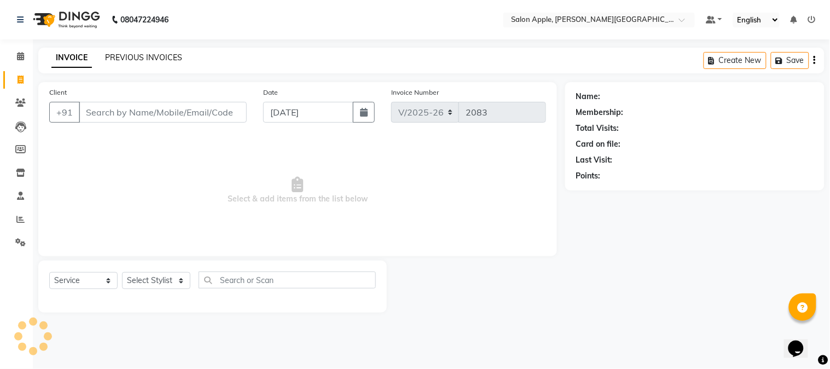
click at [137, 60] on link "PREVIOUS INVOICES" at bounding box center [143, 58] width 77 height 10
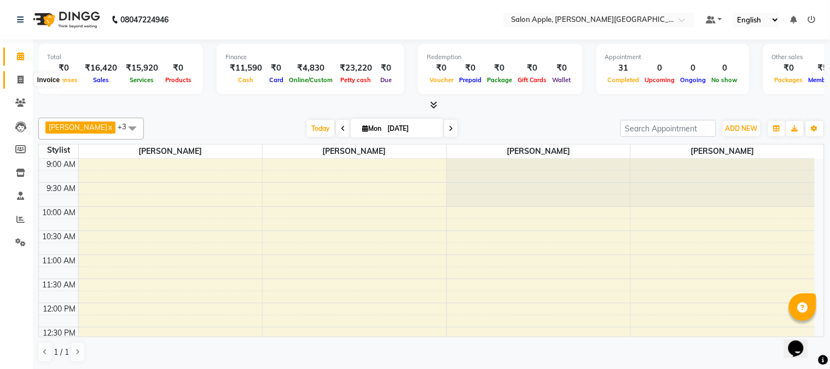
click at [14, 81] on span at bounding box center [20, 80] width 19 height 13
select select "4128"
select select "service"
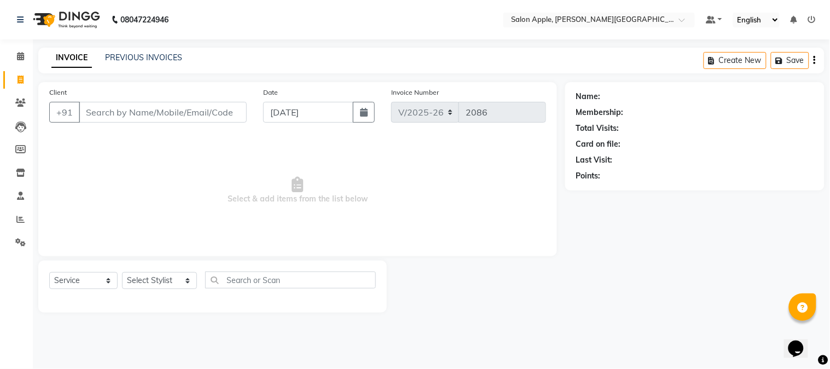
click at [151, 50] on div "INVOICE PREVIOUS INVOICES Create New Save" at bounding box center [431, 61] width 787 height 26
click at [151, 59] on link "PREVIOUS INVOICES" at bounding box center [143, 58] width 77 height 10
